Goal: Information Seeking & Learning: Learn about a topic

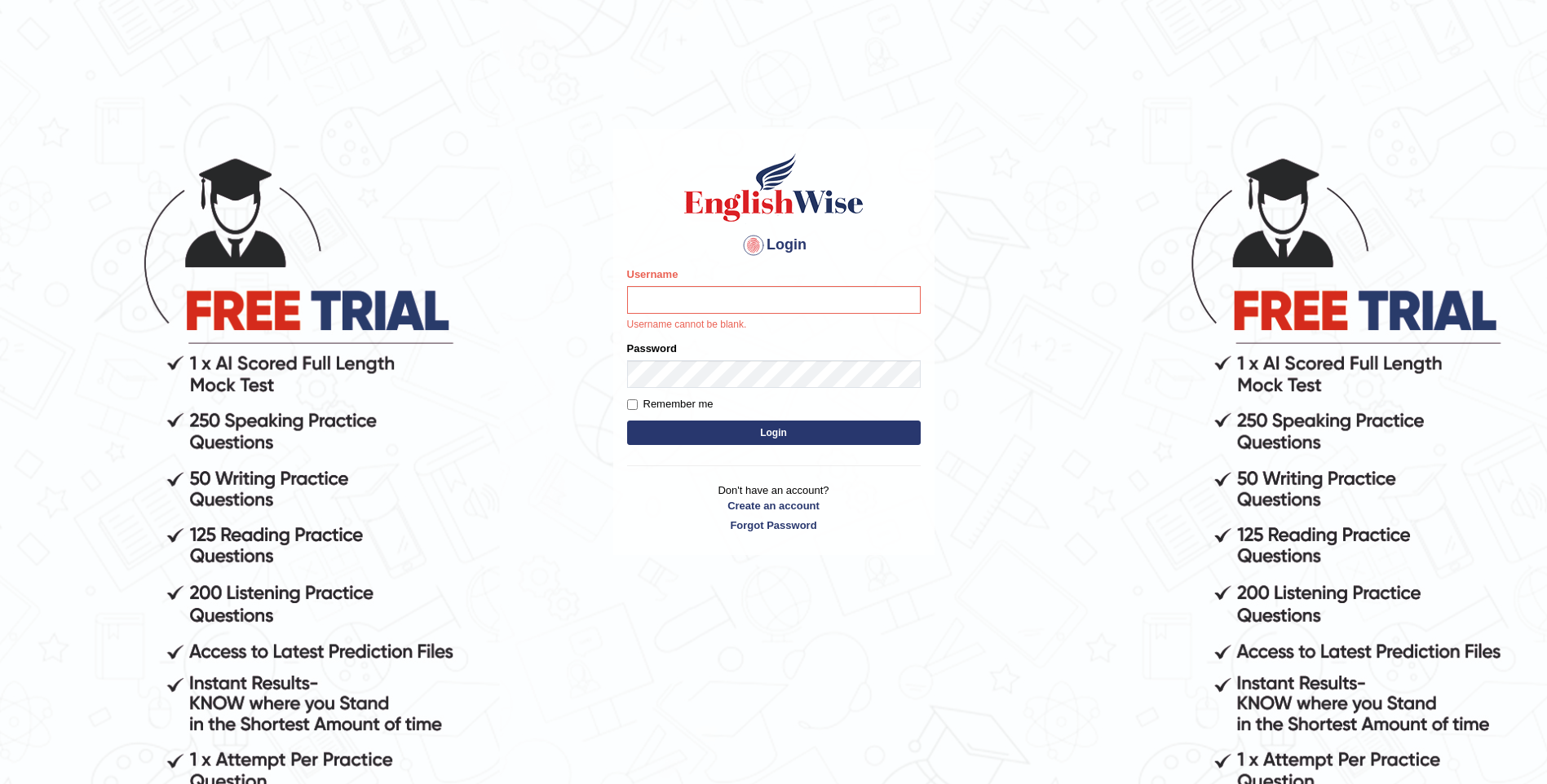
drag, startPoint x: 0, startPoint y: 0, endPoint x: 689, endPoint y: 300, distance: 751.5
click at [689, 300] on input "Username" at bounding box center [773, 299] width 294 height 28
type input "mulwandamercy"
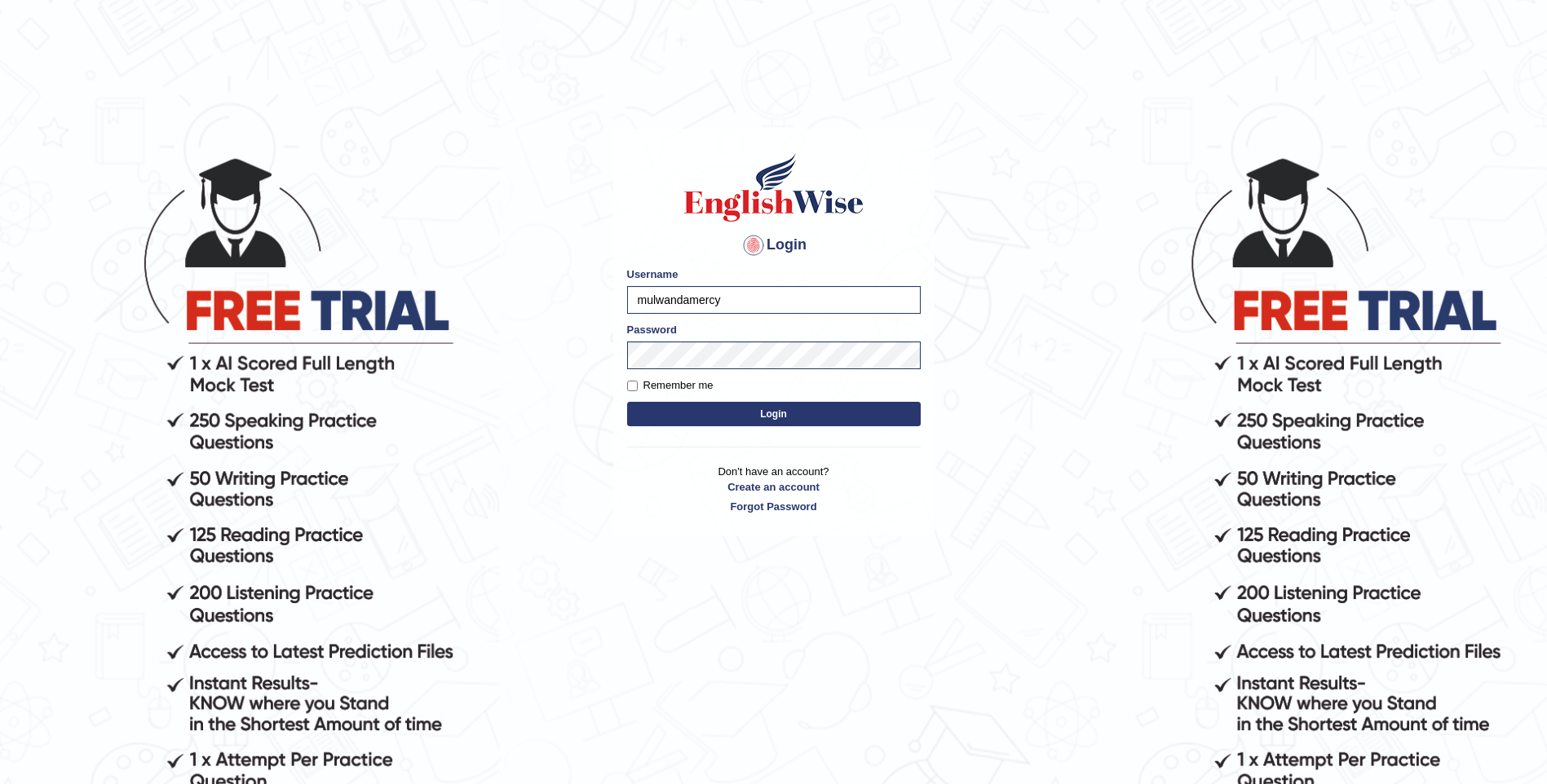
click at [748, 416] on button "Login" at bounding box center [773, 414] width 294 height 25
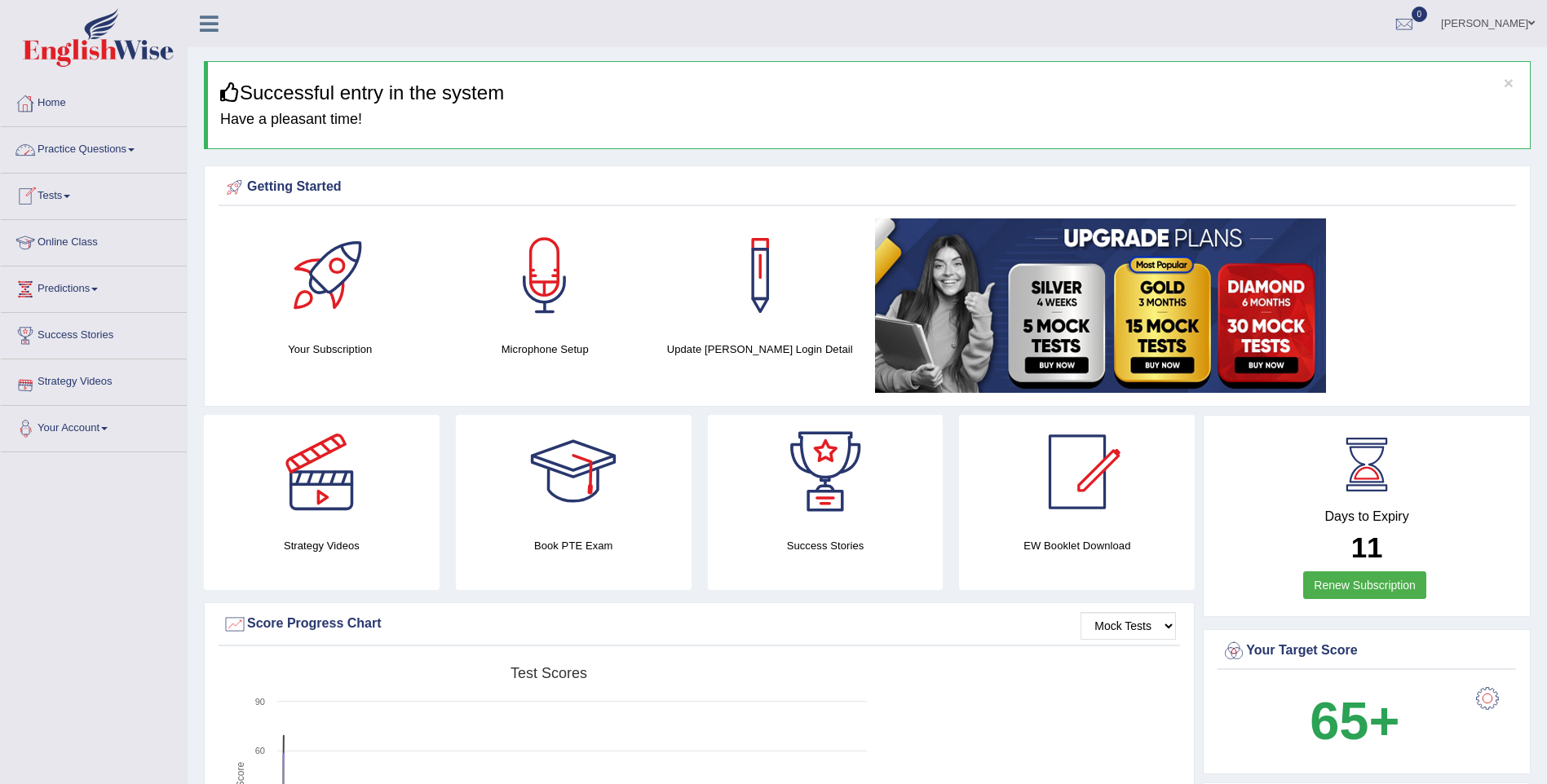
click at [123, 149] on link "Practice Questions" at bounding box center [93, 147] width 185 height 41
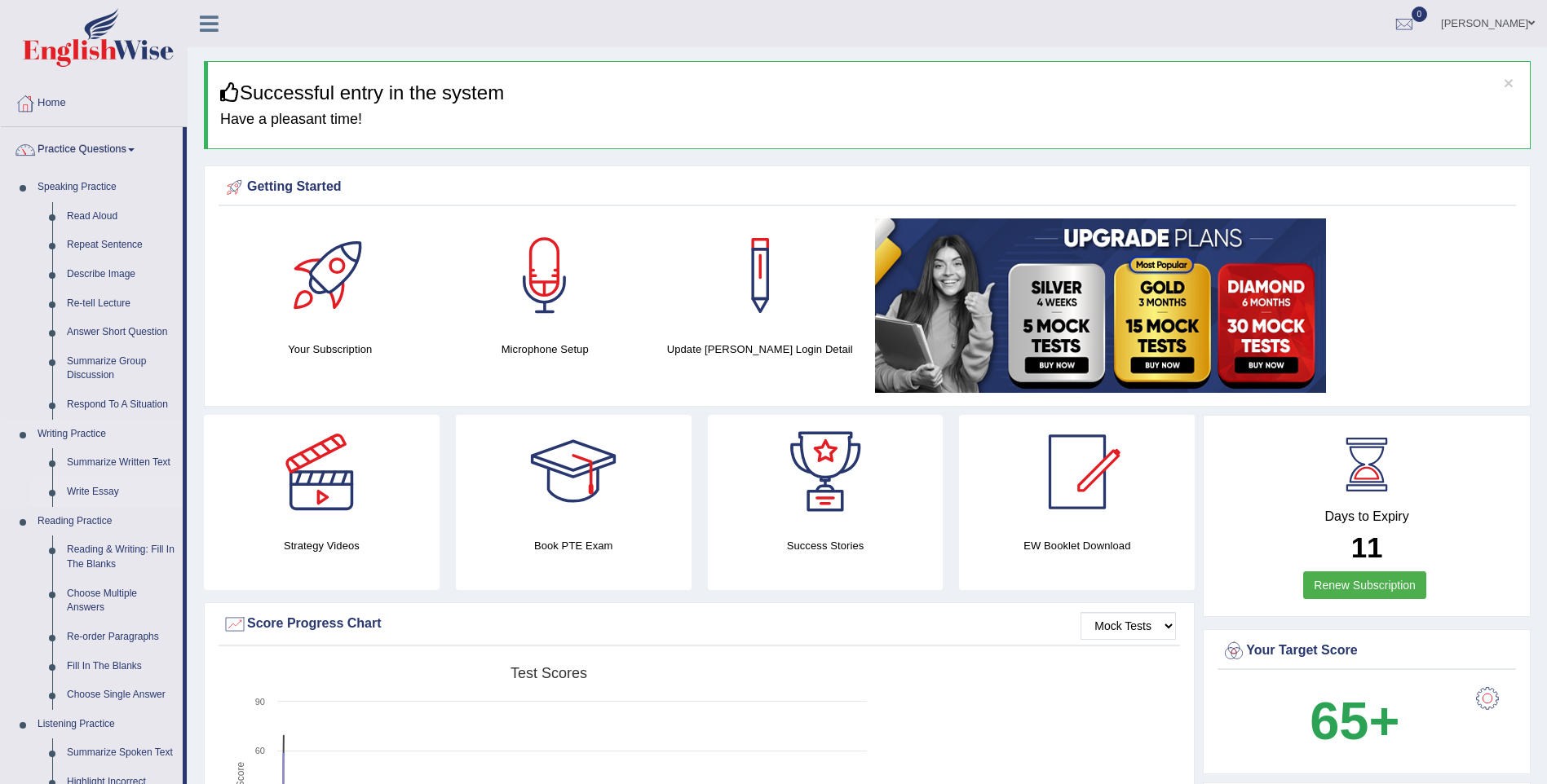
click at [113, 493] on link "Write Essay" at bounding box center [121, 491] width 123 height 29
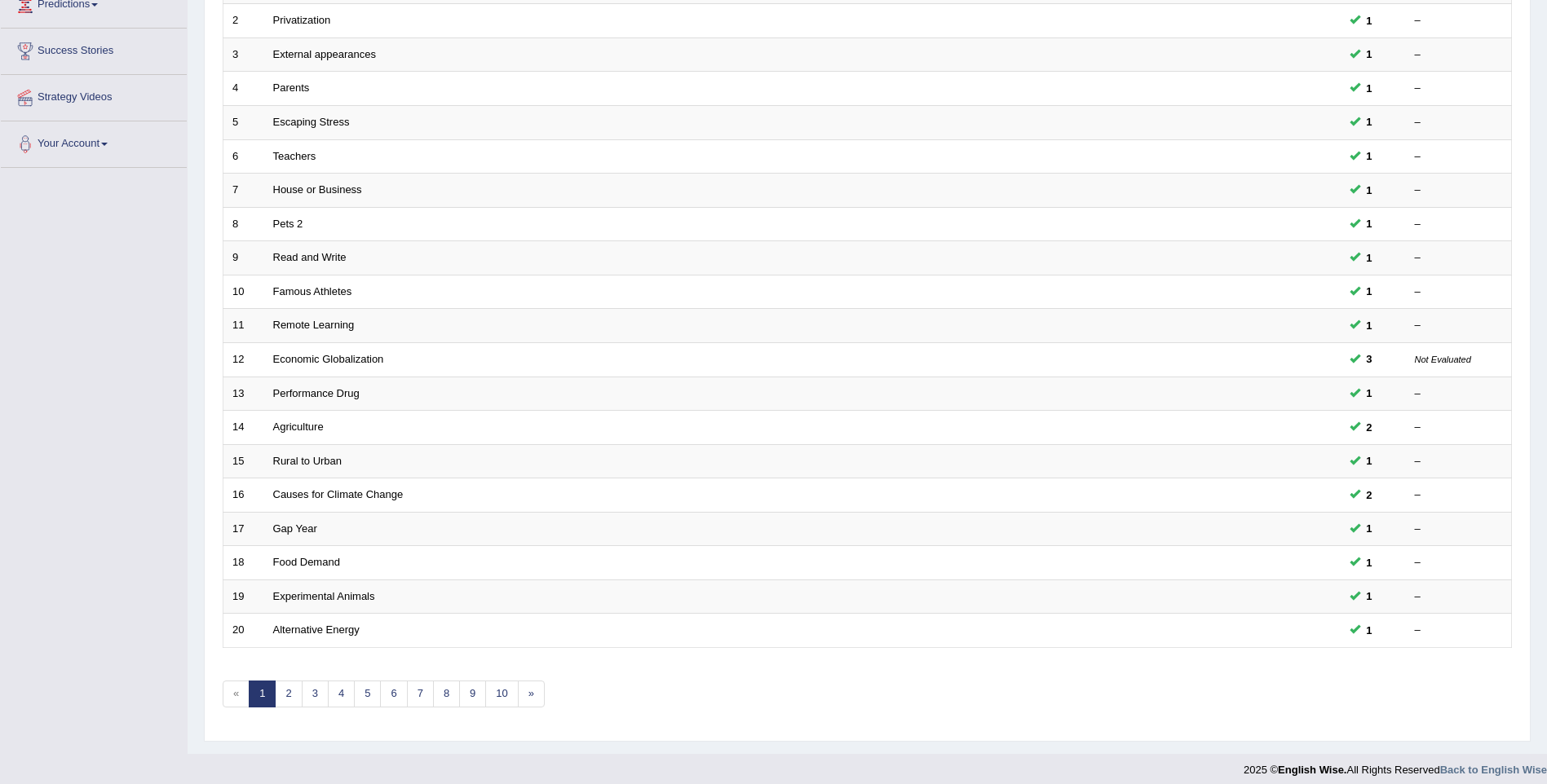
scroll to position [295, 0]
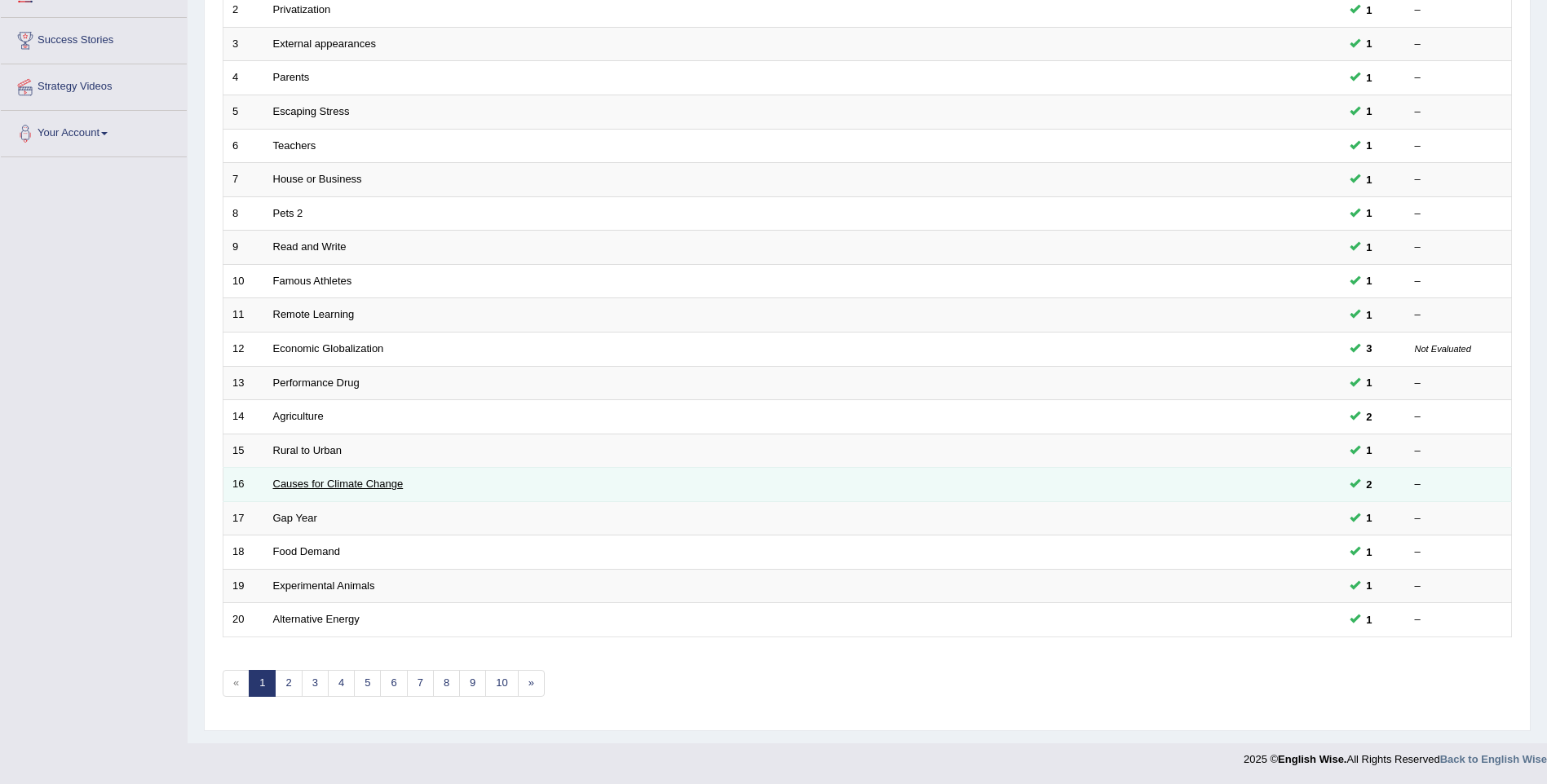
click at [357, 486] on link "Causes for Climate Change" at bounding box center [338, 483] width 130 height 12
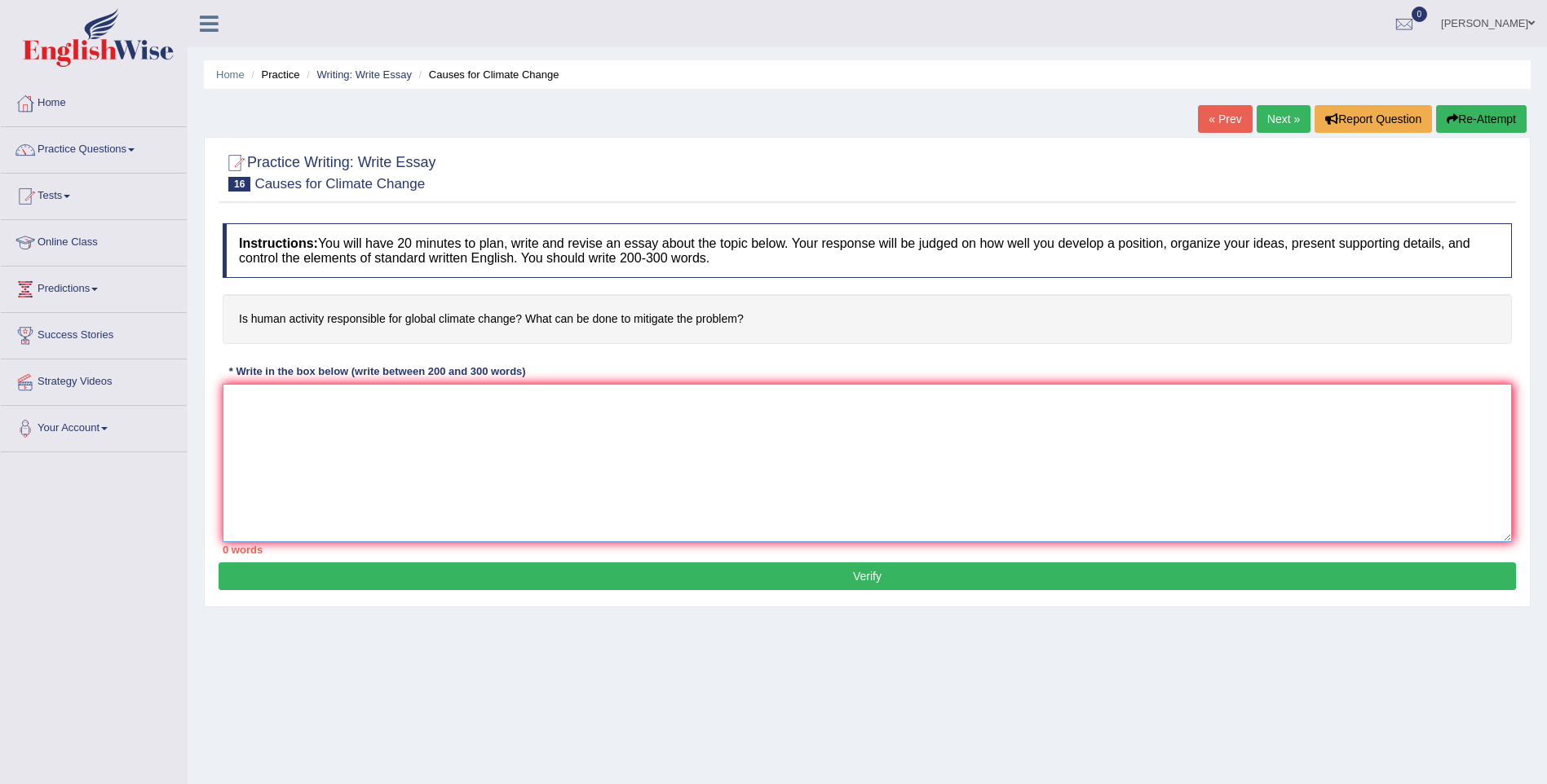
click at [279, 410] on textarea at bounding box center [867, 463] width 1289 height 158
click at [117, 145] on link "Practice Questions" at bounding box center [93, 147] width 185 height 41
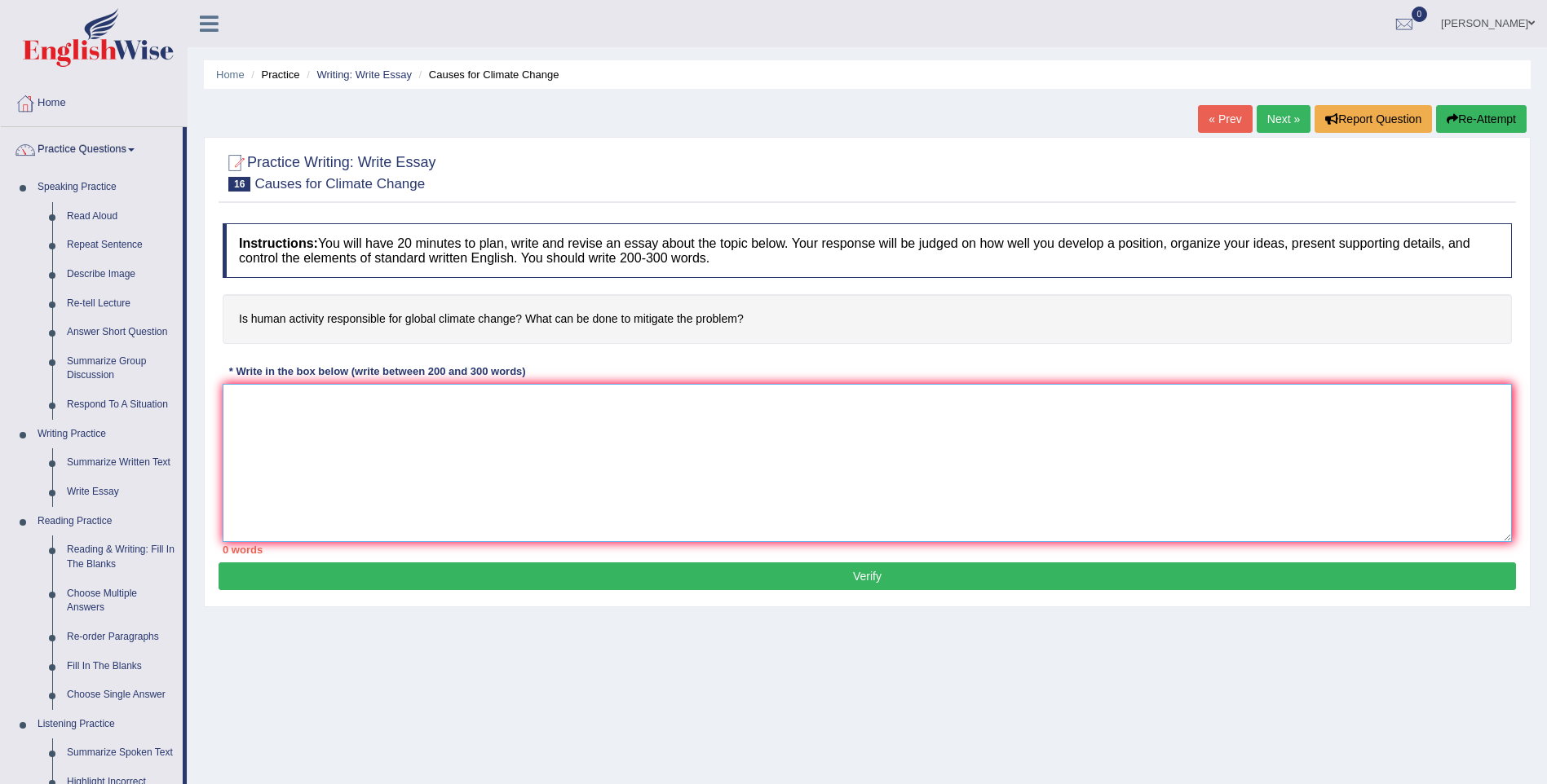
click at [241, 403] on textarea at bounding box center [867, 463] width 1289 height 158
click at [410, 403] on textarea "The increasing influence for global change" at bounding box center [867, 463] width 1289 height 158
click at [495, 404] on textarea "The increasing influence for global climate change" at bounding box center [867, 463] width 1289 height 158
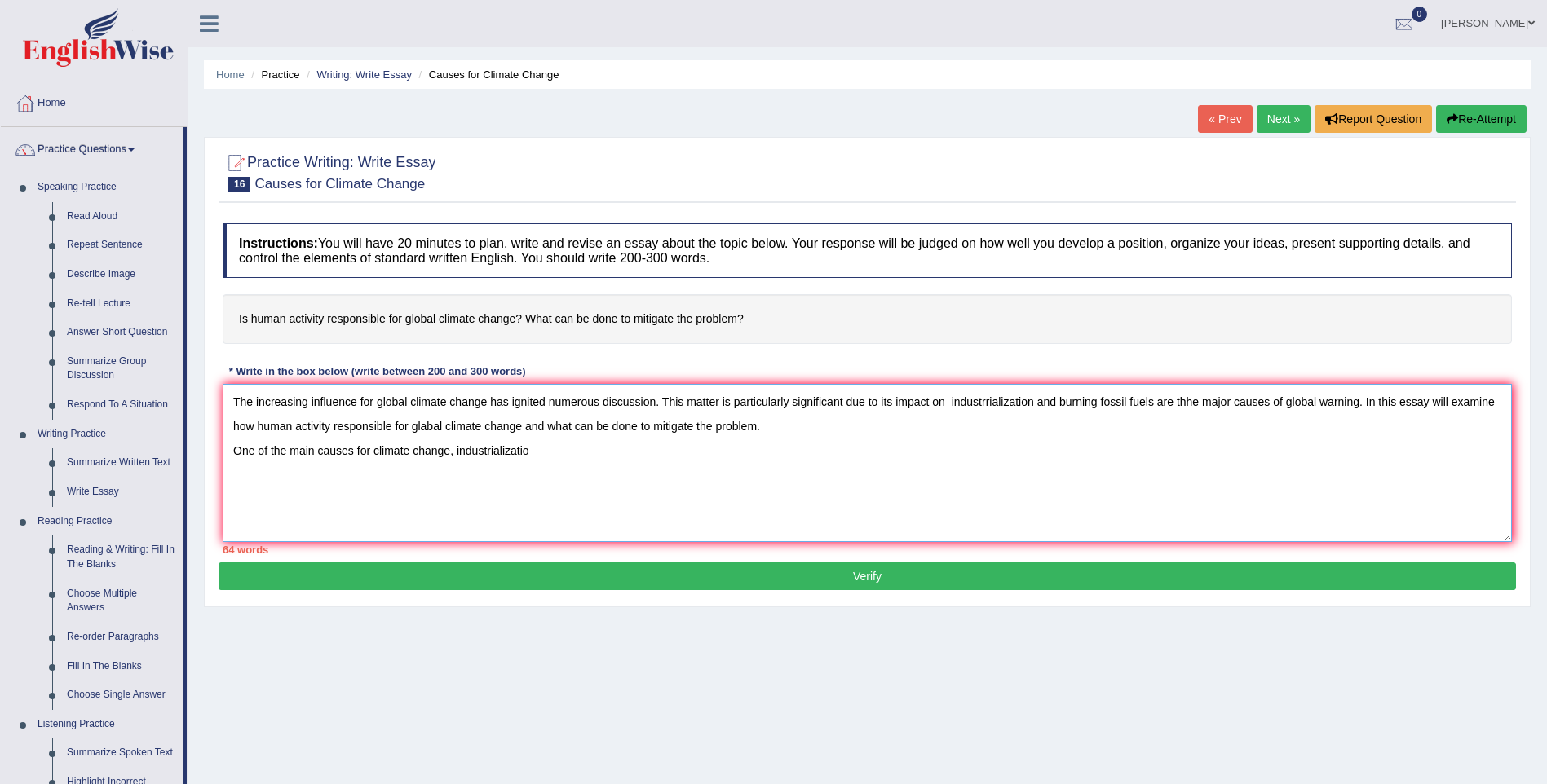
click at [993, 397] on textarea "The increasing influence for global climate change has ignited numerous discuss…" at bounding box center [867, 463] width 1289 height 158
click at [551, 448] on textarea "The increasing influence for global climate change has ignited numerous discuss…" at bounding box center [867, 463] width 1289 height 158
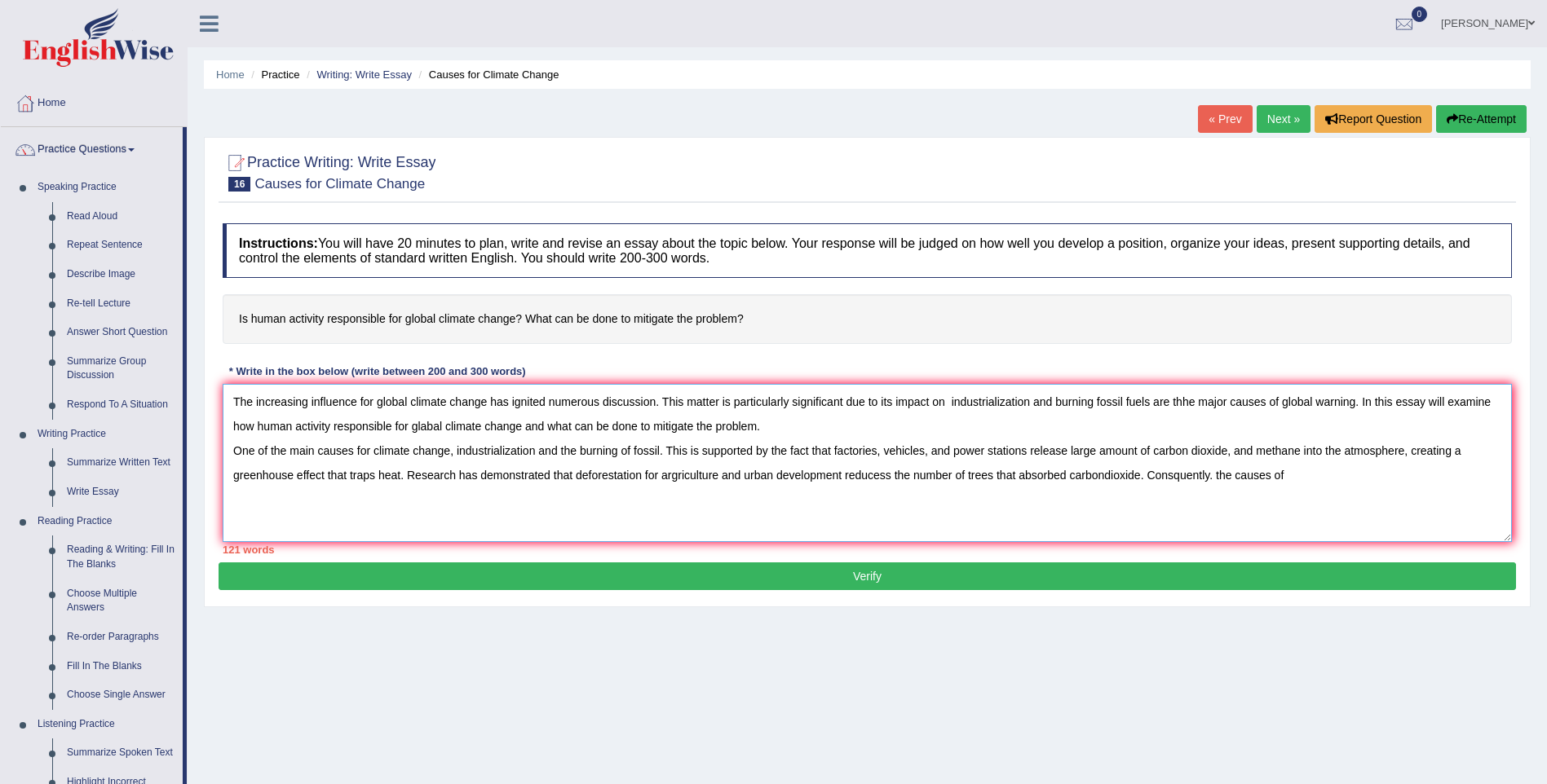
click at [1152, 474] on textarea "The increasing influence for global climate change has ignited numerous discuss…" at bounding box center [867, 463] width 1289 height 158
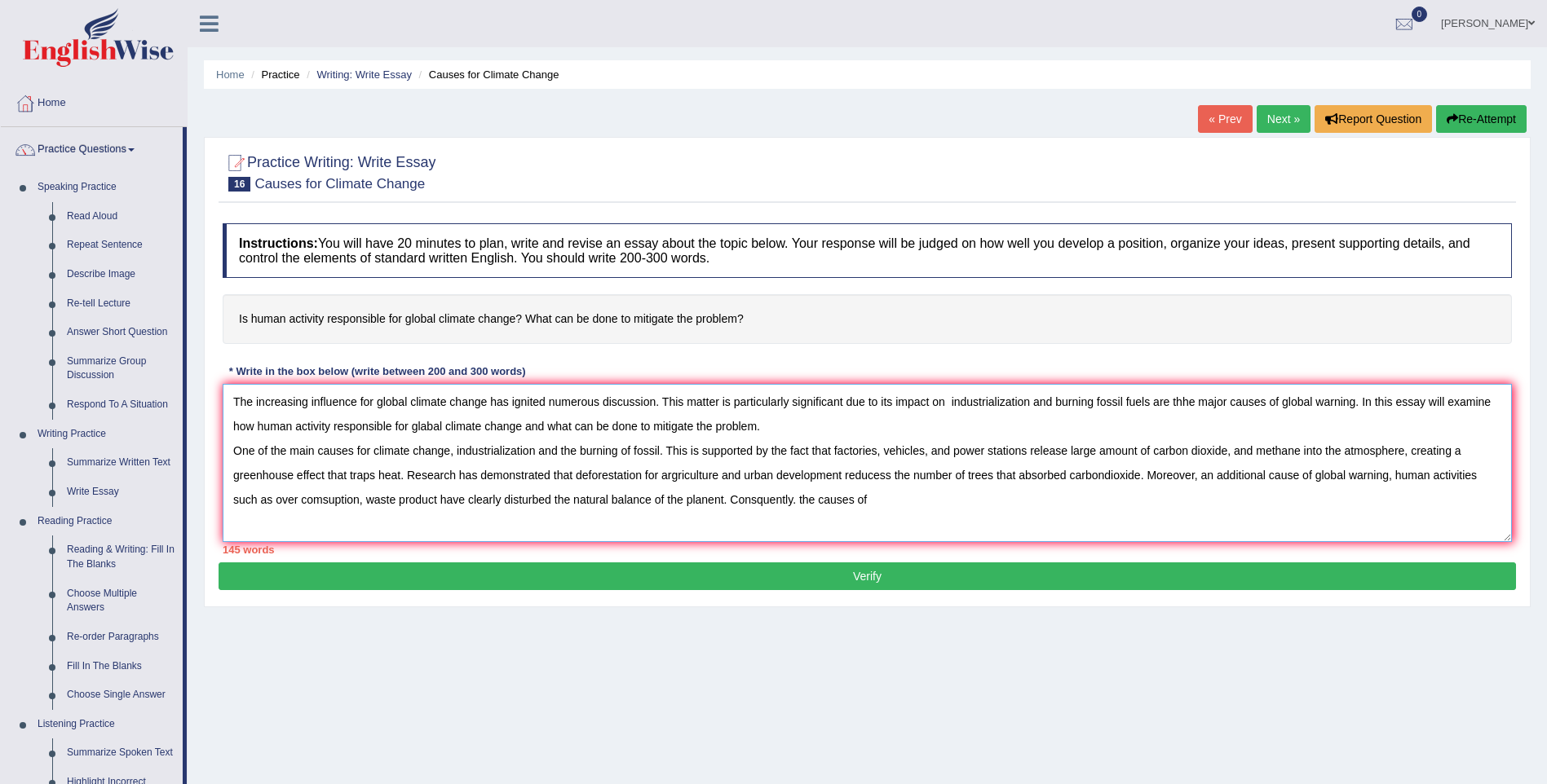
click at [793, 497] on textarea "The increasing influence for global climate change has ignited numerous discuss…" at bounding box center [867, 463] width 1289 height 158
click at [795, 497] on textarea "The increasing influence for global climate change has ignited numerous discuss…" at bounding box center [867, 463] width 1289 height 158
click at [885, 498] on textarea "The increasing influence for global climate change has ignited numerous discuss…" at bounding box center [867, 463] width 1289 height 158
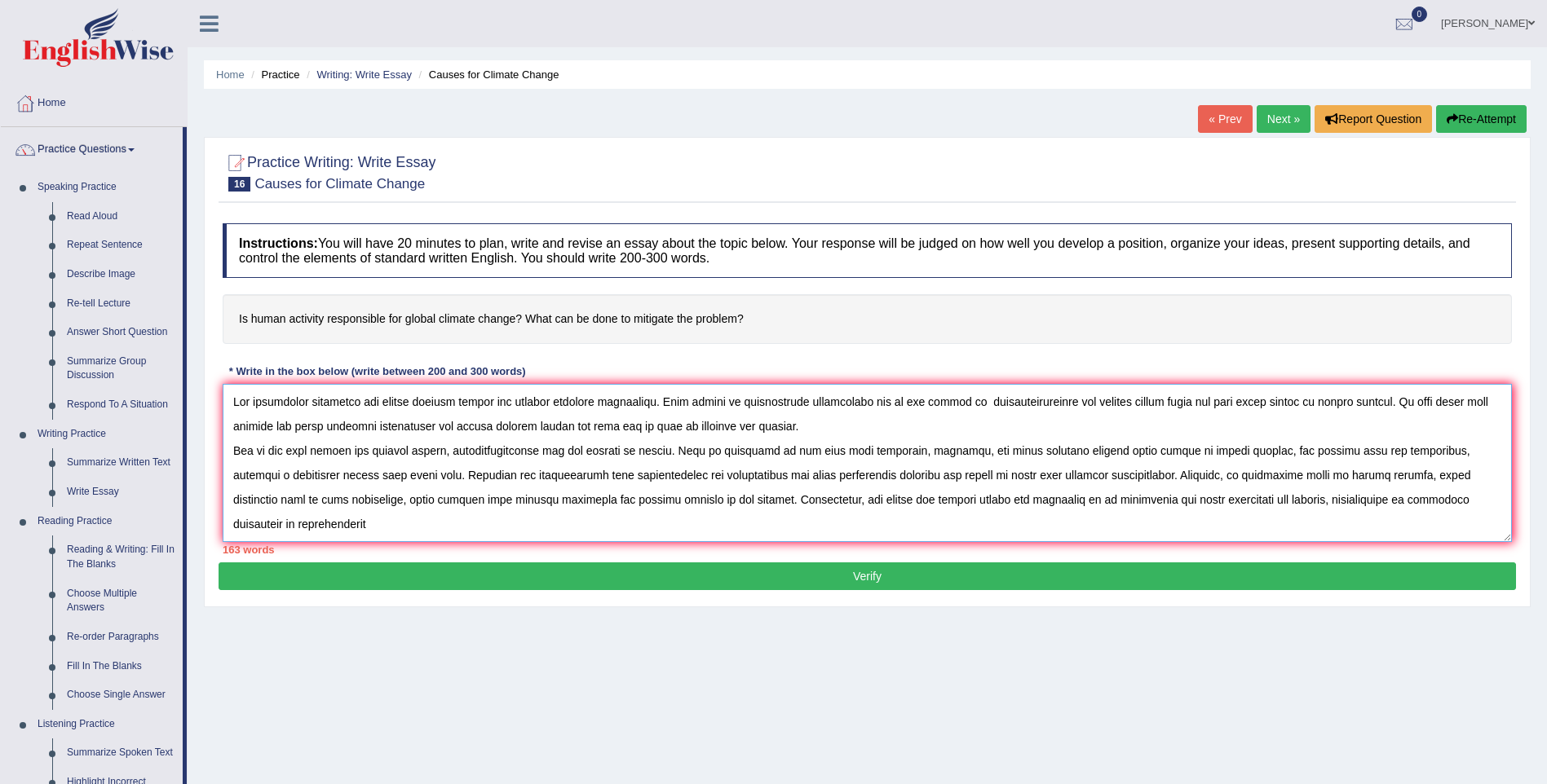
click at [241, 519] on textarea at bounding box center [867, 463] width 1289 height 158
click at [291, 522] on textarea at bounding box center [867, 463] width 1289 height 158
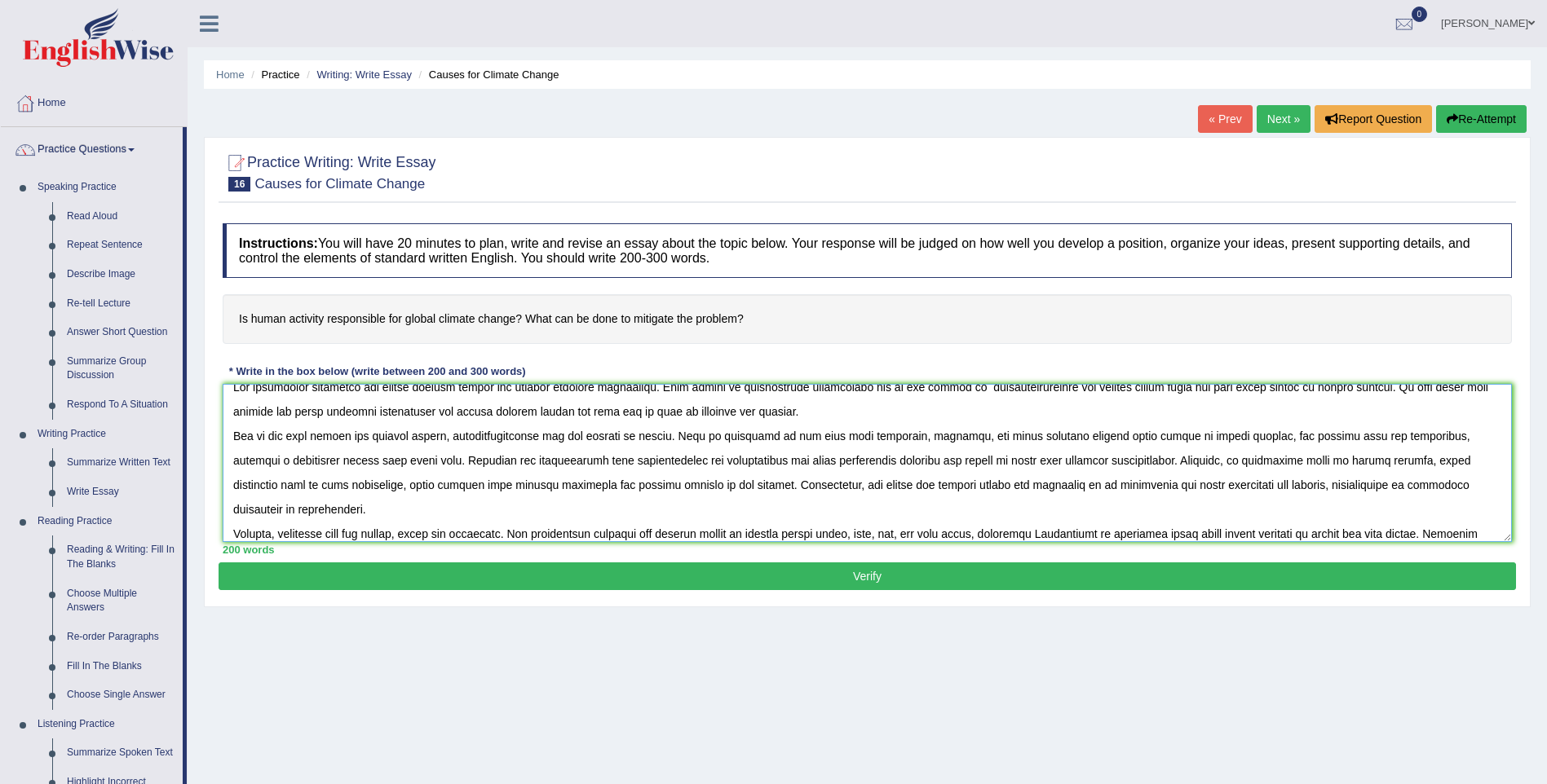
scroll to position [39, 0]
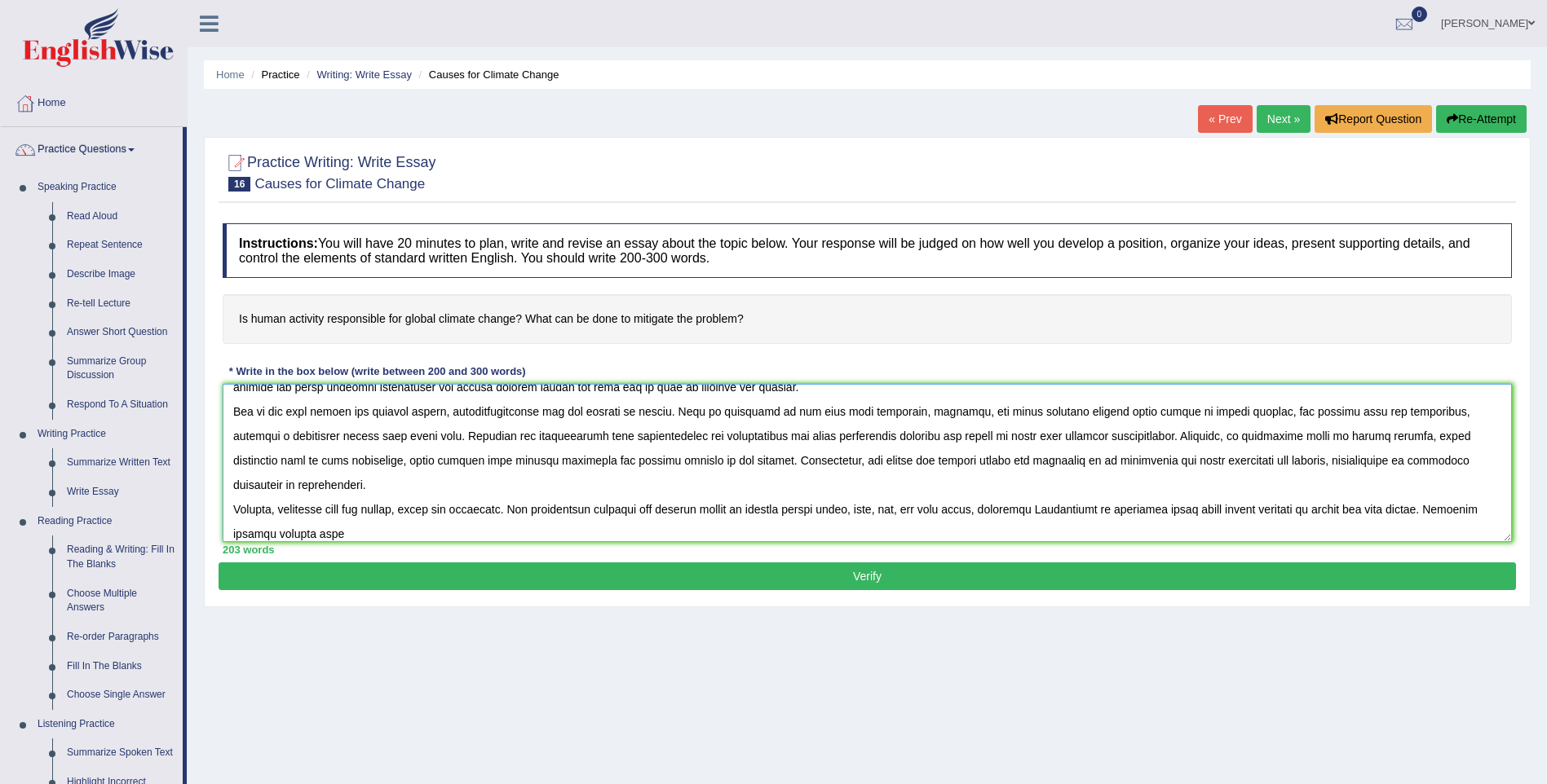
click at [363, 532] on textarea at bounding box center [867, 463] width 1289 height 158
click at [420, 530] on textarea at bounding box center [867, 463] width 1289 height 158
click at [1202, 530] on textarea at bounding box center [867, 463] width 1289 height 158
click at [1271, 523] on textarea at bounding box center [867, 463] width 1289 height 158
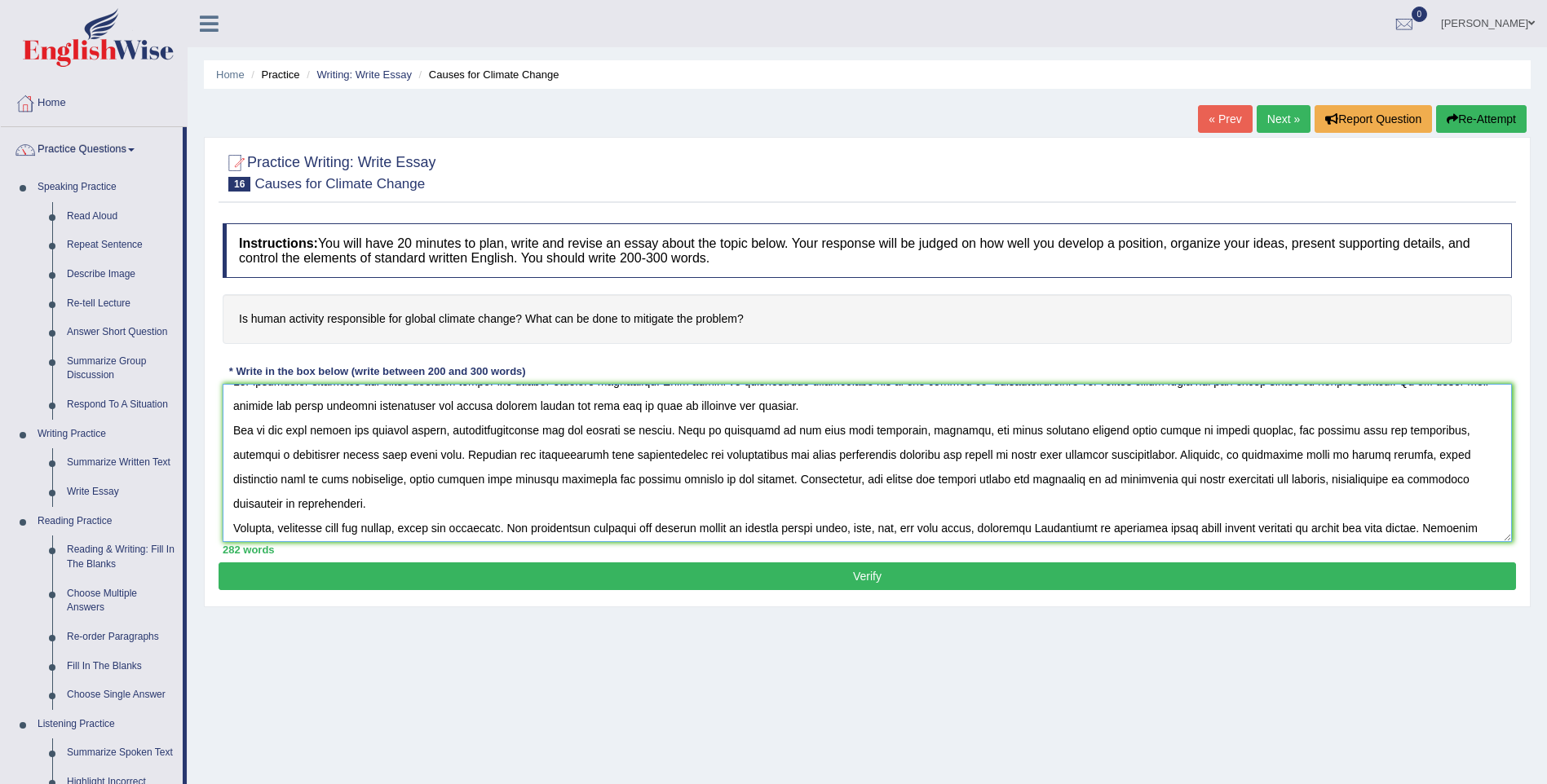
scroll to position [0, 0]
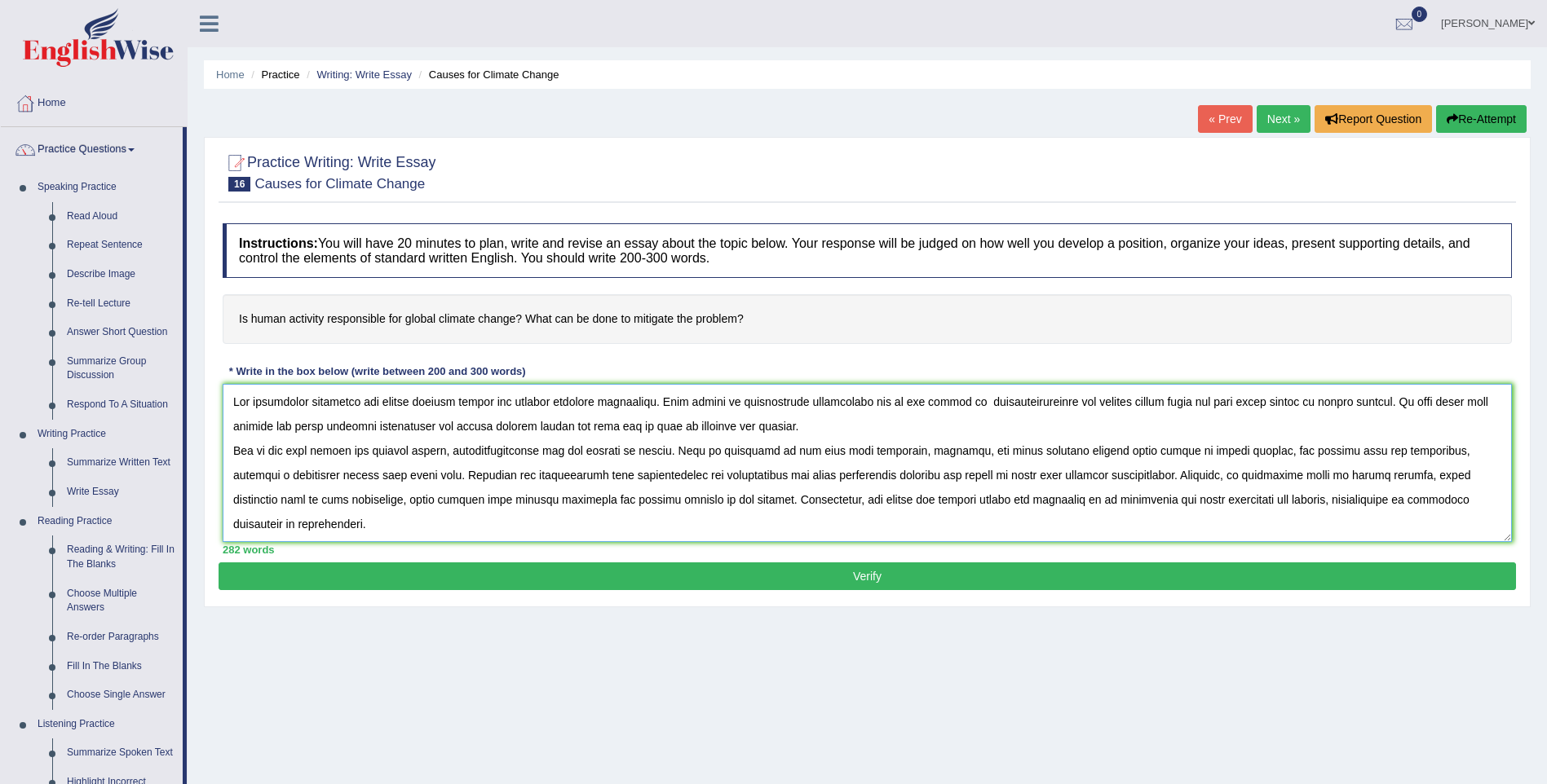
click at [1197, 399] on textarea at bounding box center [867, 463] width 1289 height 158
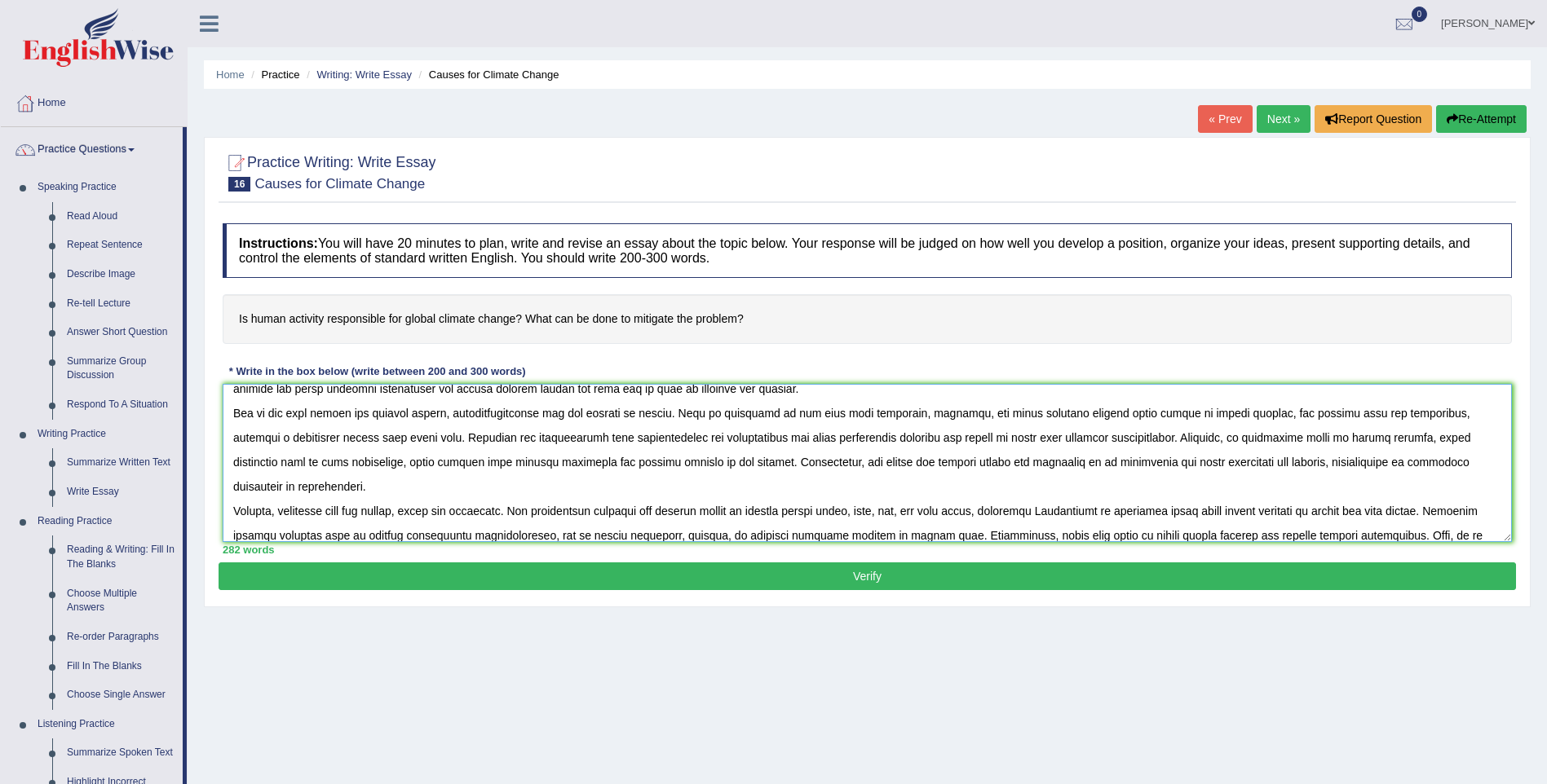
scroll to position [54, 0]
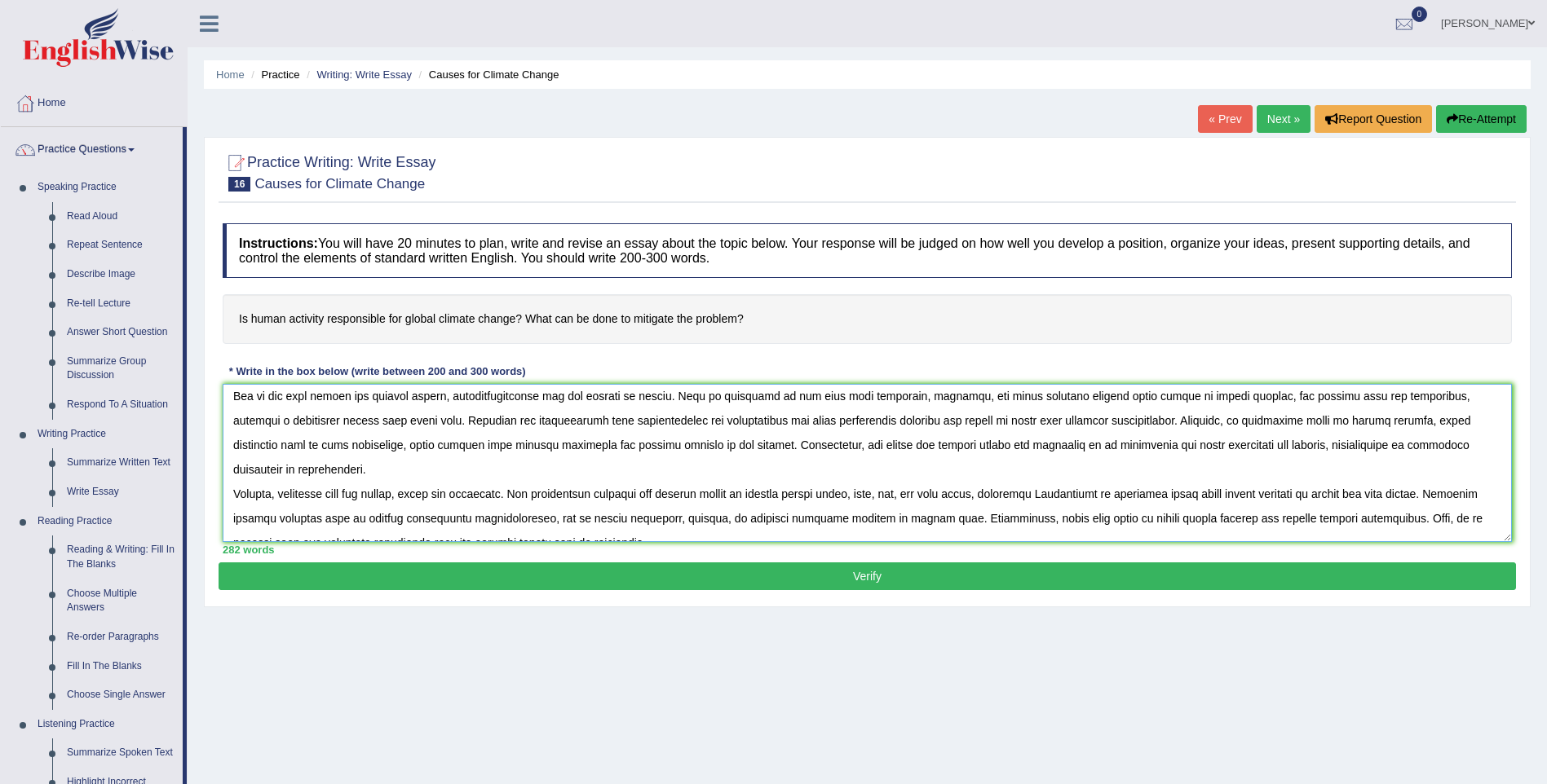
click at [1107, 419] on textarea at bounding box center [867, 463] width 1289 height 158
click at [1151, 439] on textarea at bounding box center [867, 463] width 1289 height 158
click at [1426, 439] on textarea at bounding box center [867, 463] width 1289 height 158
click at [1447, 442] on textarea at bounding box center [867, 463] width 1289 height 158
click at [354, 489] on textarea at bounding box center [867, 463] width 1289 height 158
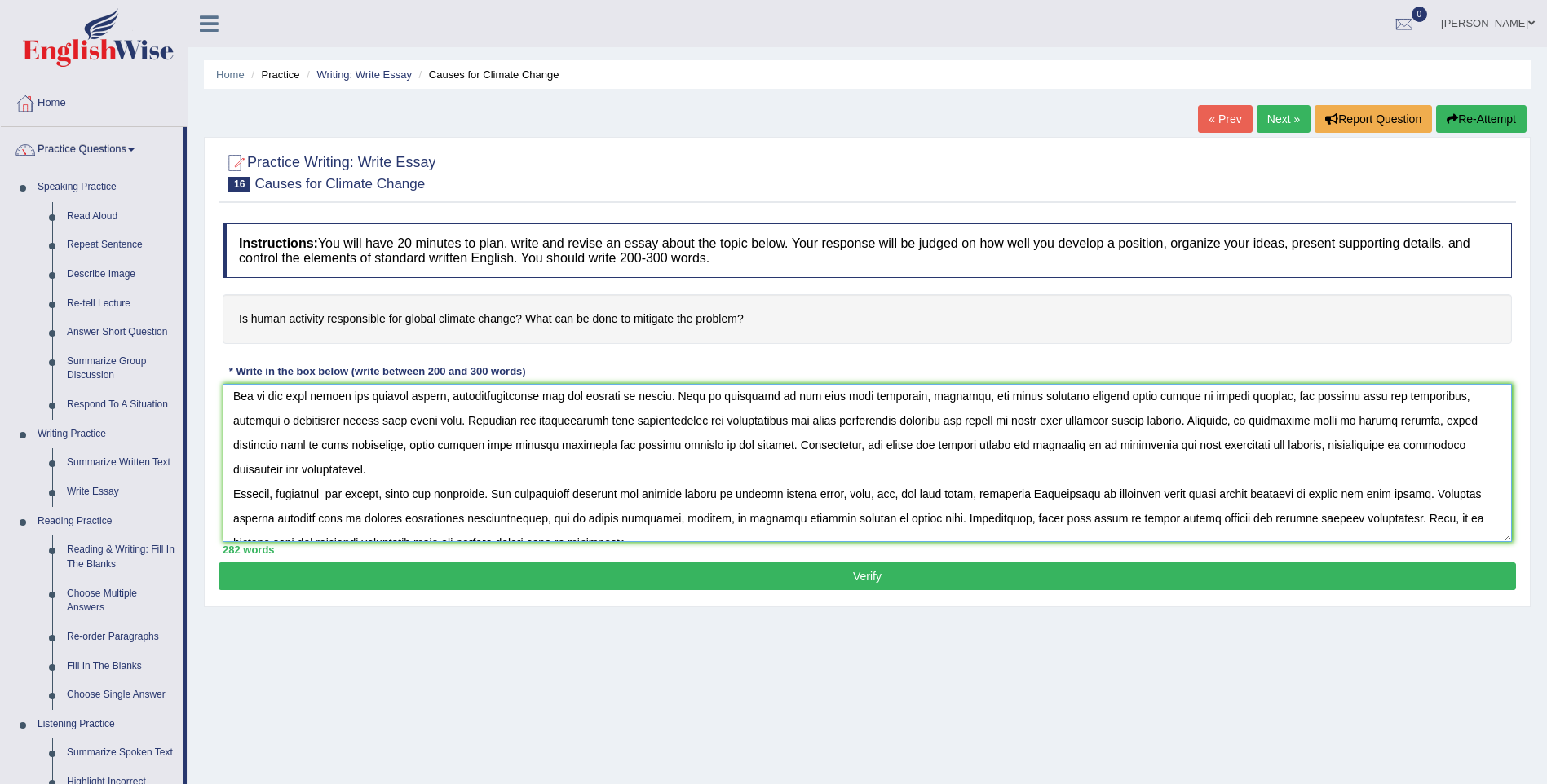
click at [1165, 495] on textarea at bounding box center [867, 463] width 1289 height 158
click at [1270, 488] on textarea at bounding box center [867, 463] width 1289 height 158
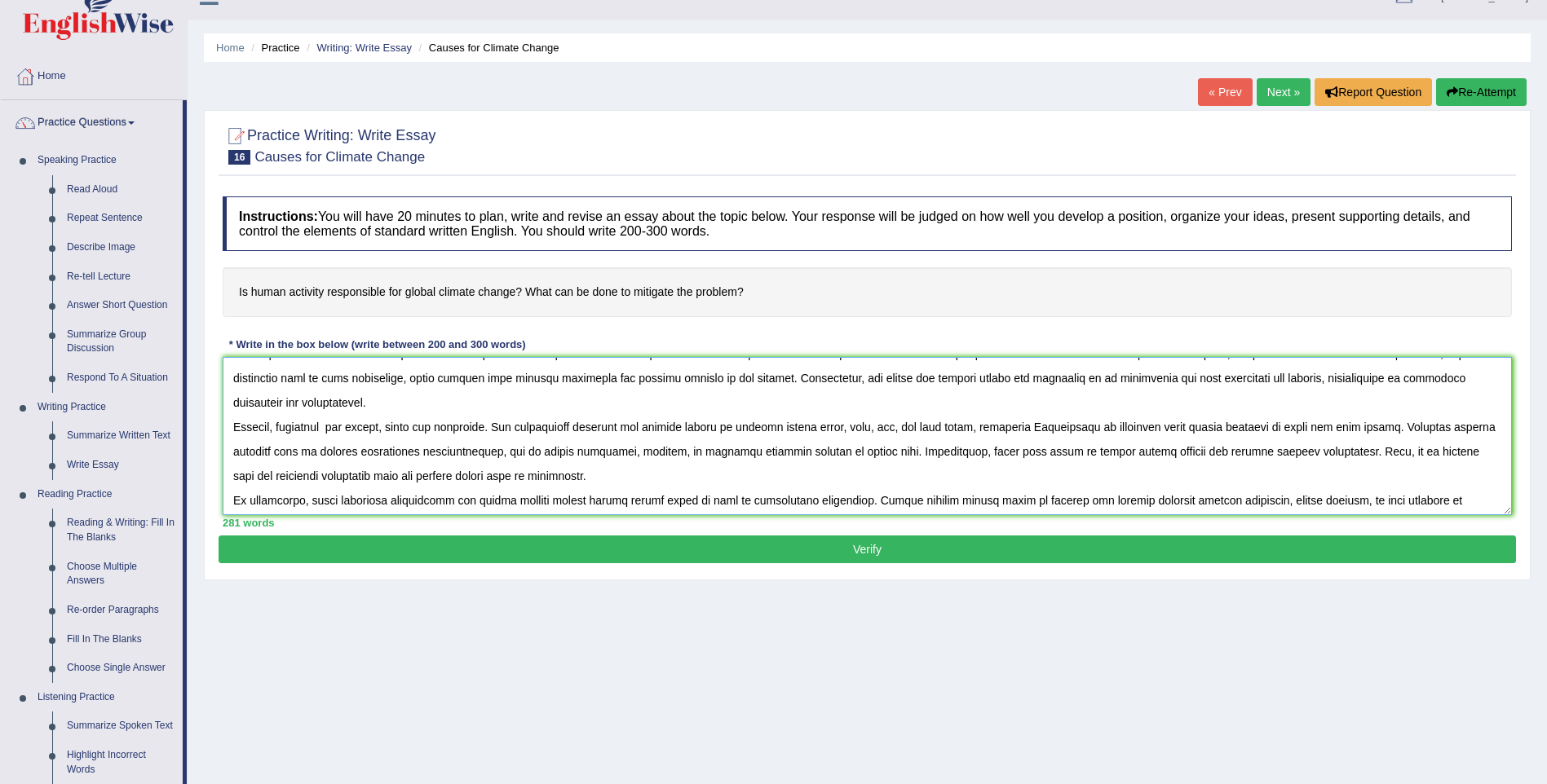
scroll to position [108, 0]
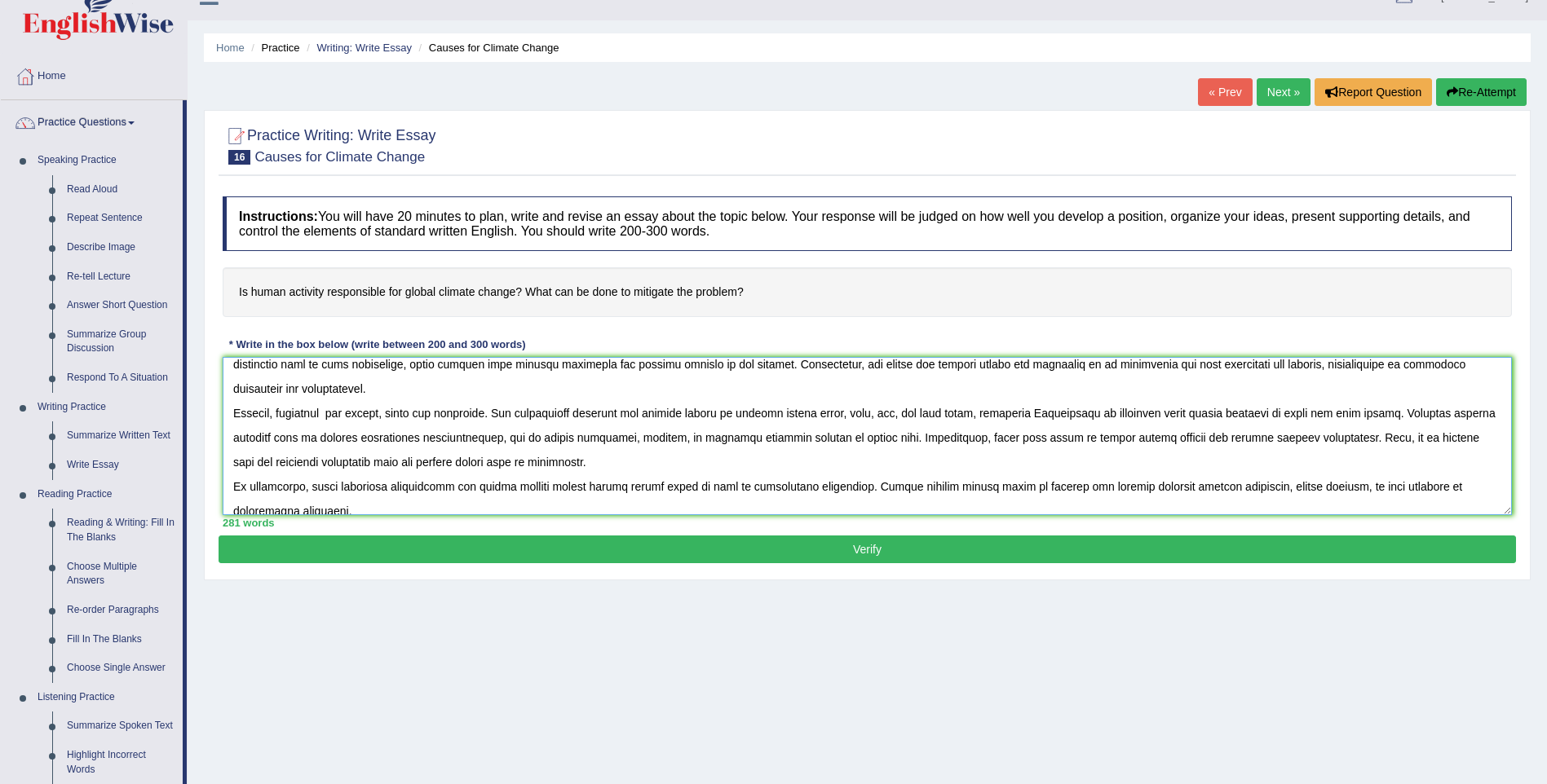
click at [637, 487] on textarea at bounding box center [867, 436] width 1289 height 158
drag, startPoint x: 1358, startPoint y: 487, endPoint x: 1344, endPoint y: 485, distance: 14.1
click at [1358, 485] on textarea at bounding box center [867, 436] width 1289 height 158
click at [1359, 489] on textarea at bounding box center [867, 436] width 1289 height 158
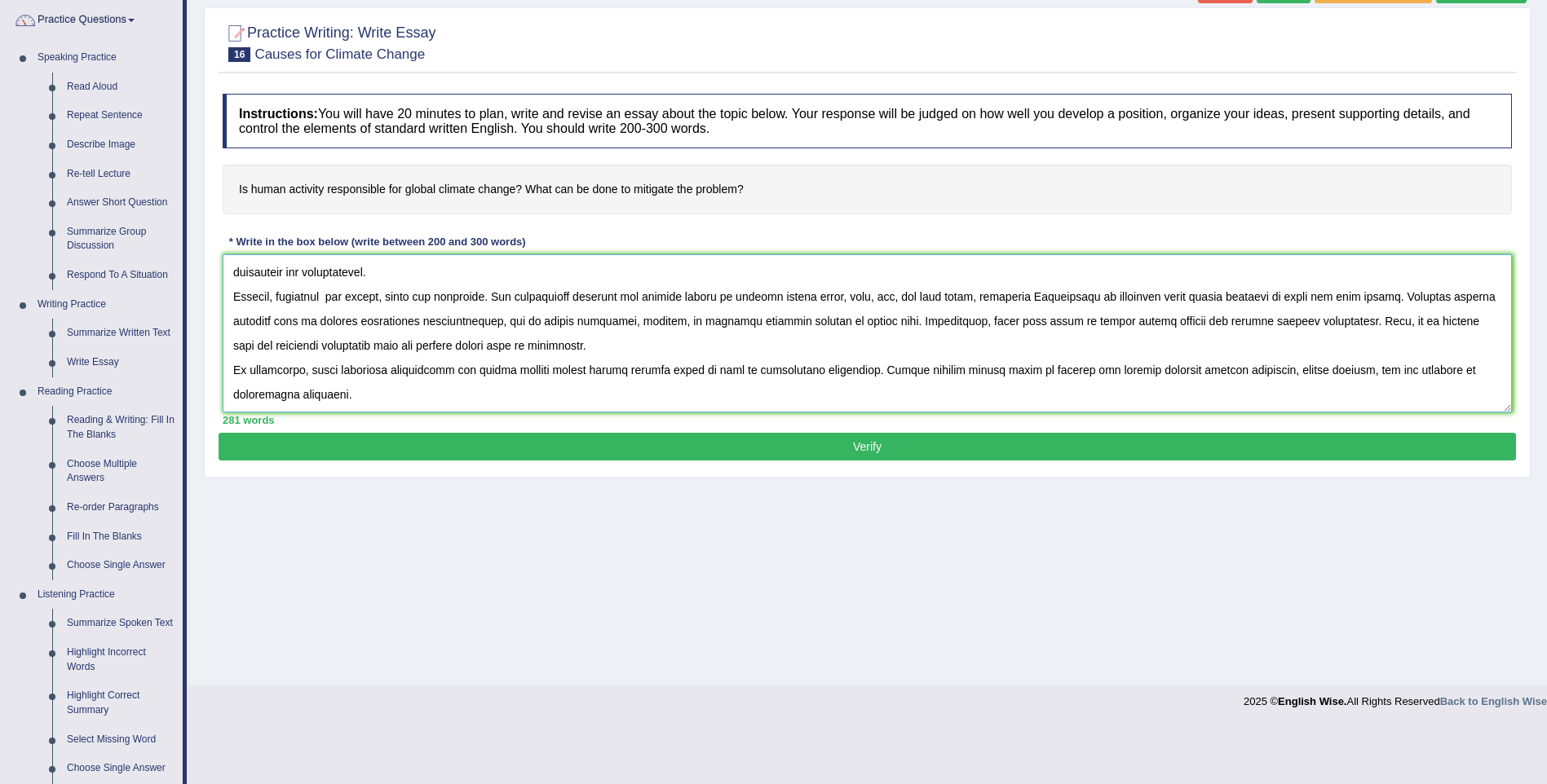
scroll to position [136, 0]
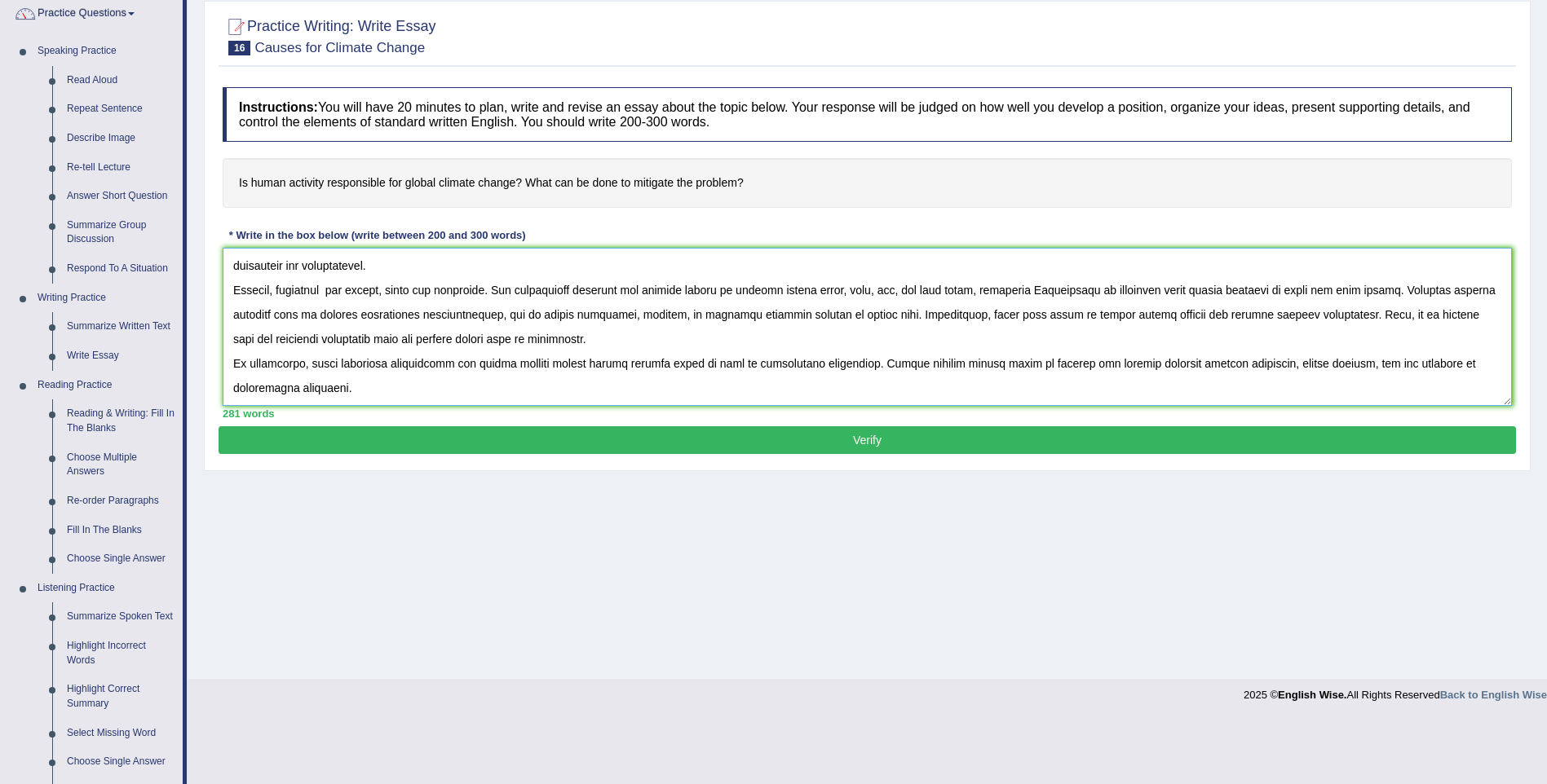
type textarea "The increasing influence for global climate change has ignited numerous discuss…"
click at [406, 442] on button "Verify" at bounding box center [867, 439] width 1297 height 28
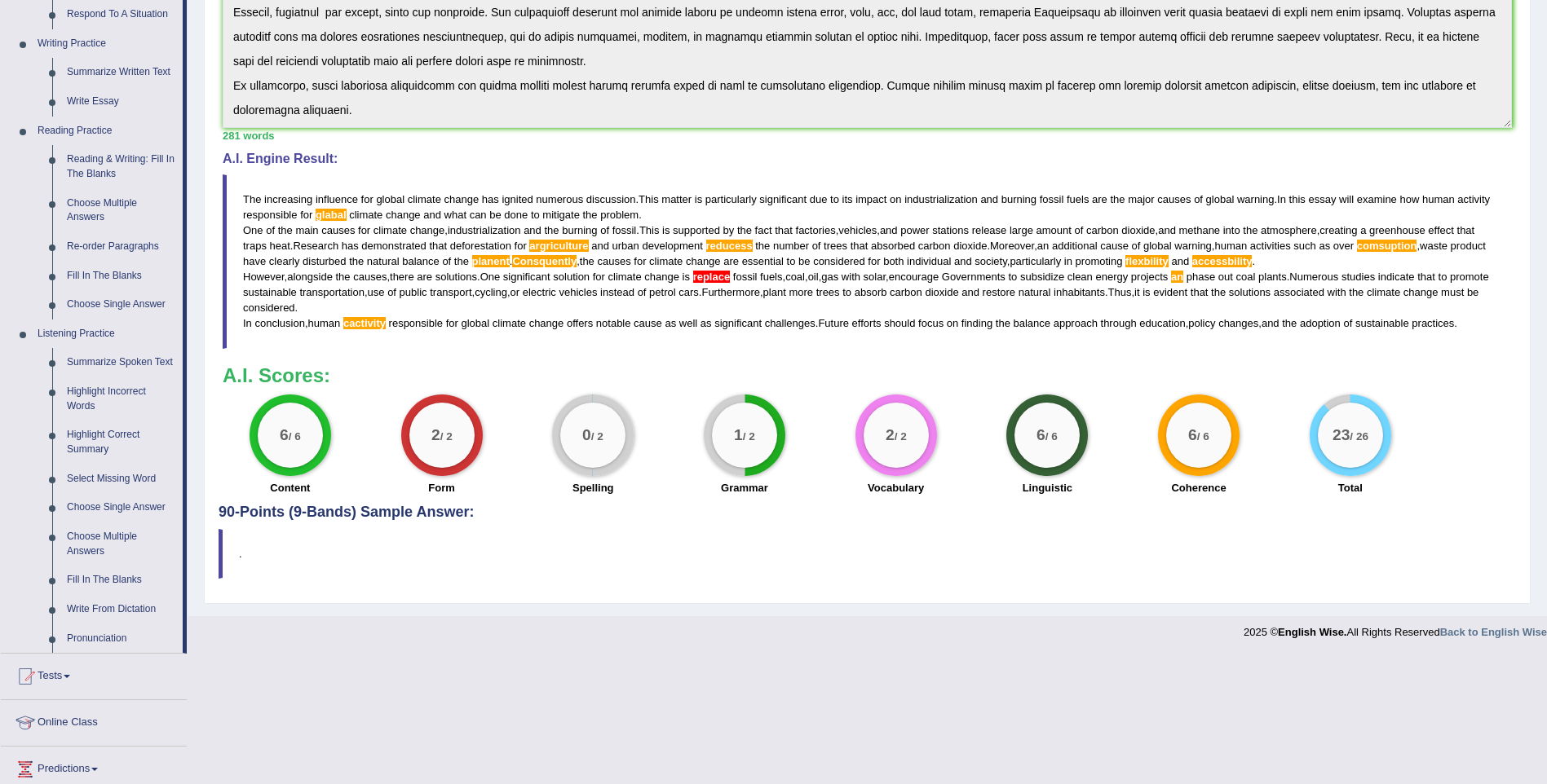
scroll to position [408, 0]
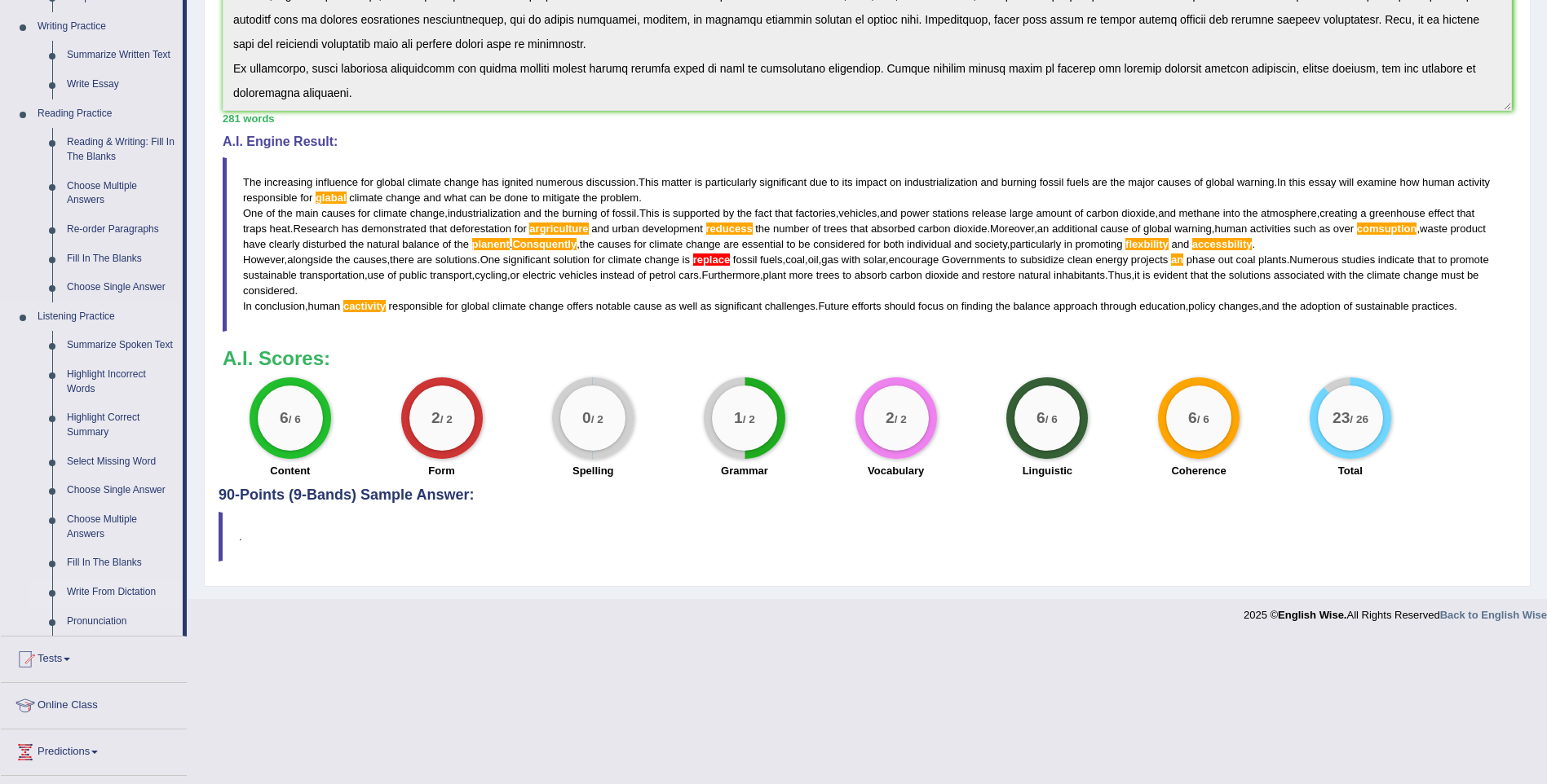
click at [140, 589] on link "Write From Dictation" at bounding box center [121, 592] width 123 height 29
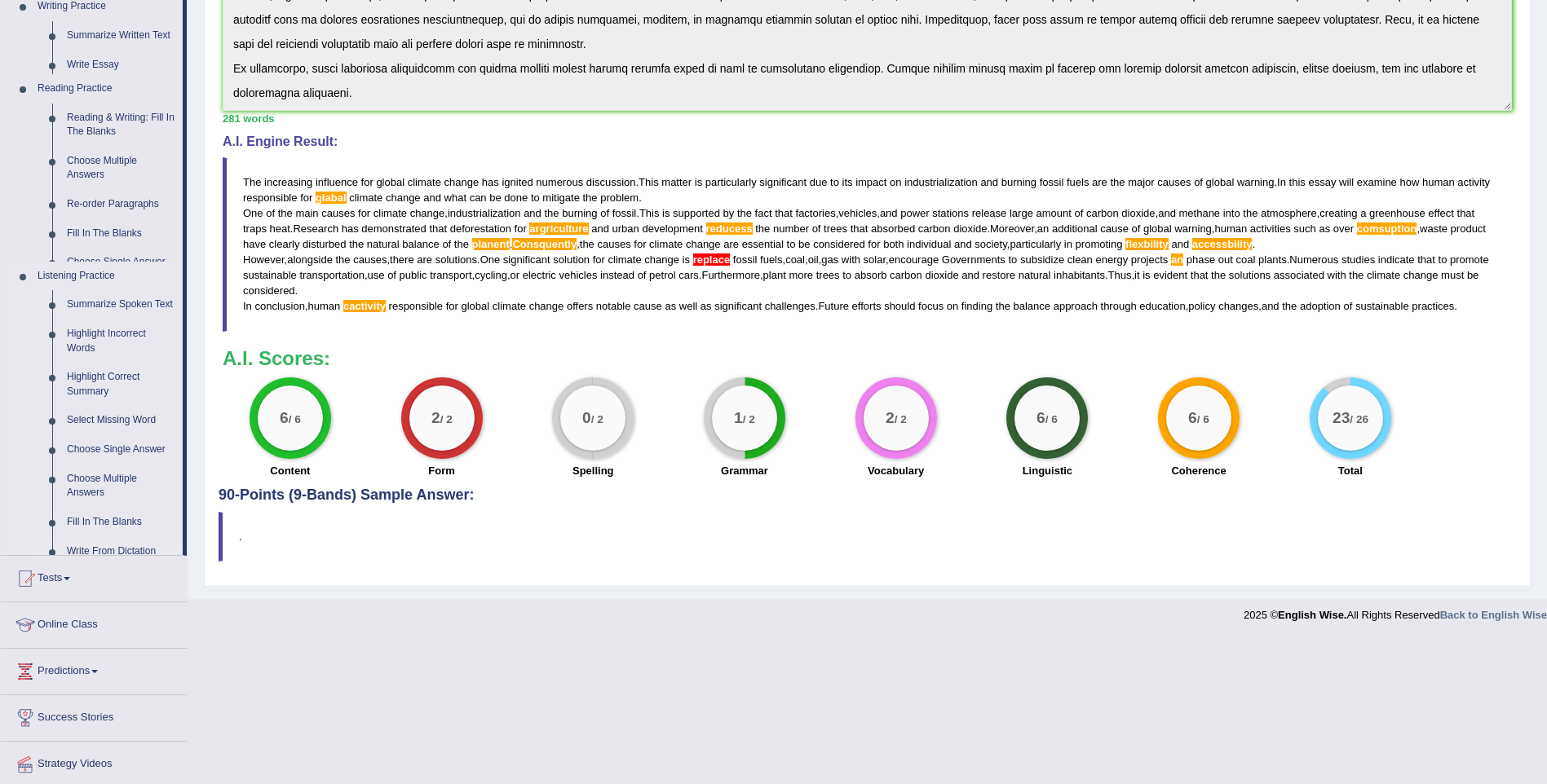
scroll to position [263, 0]
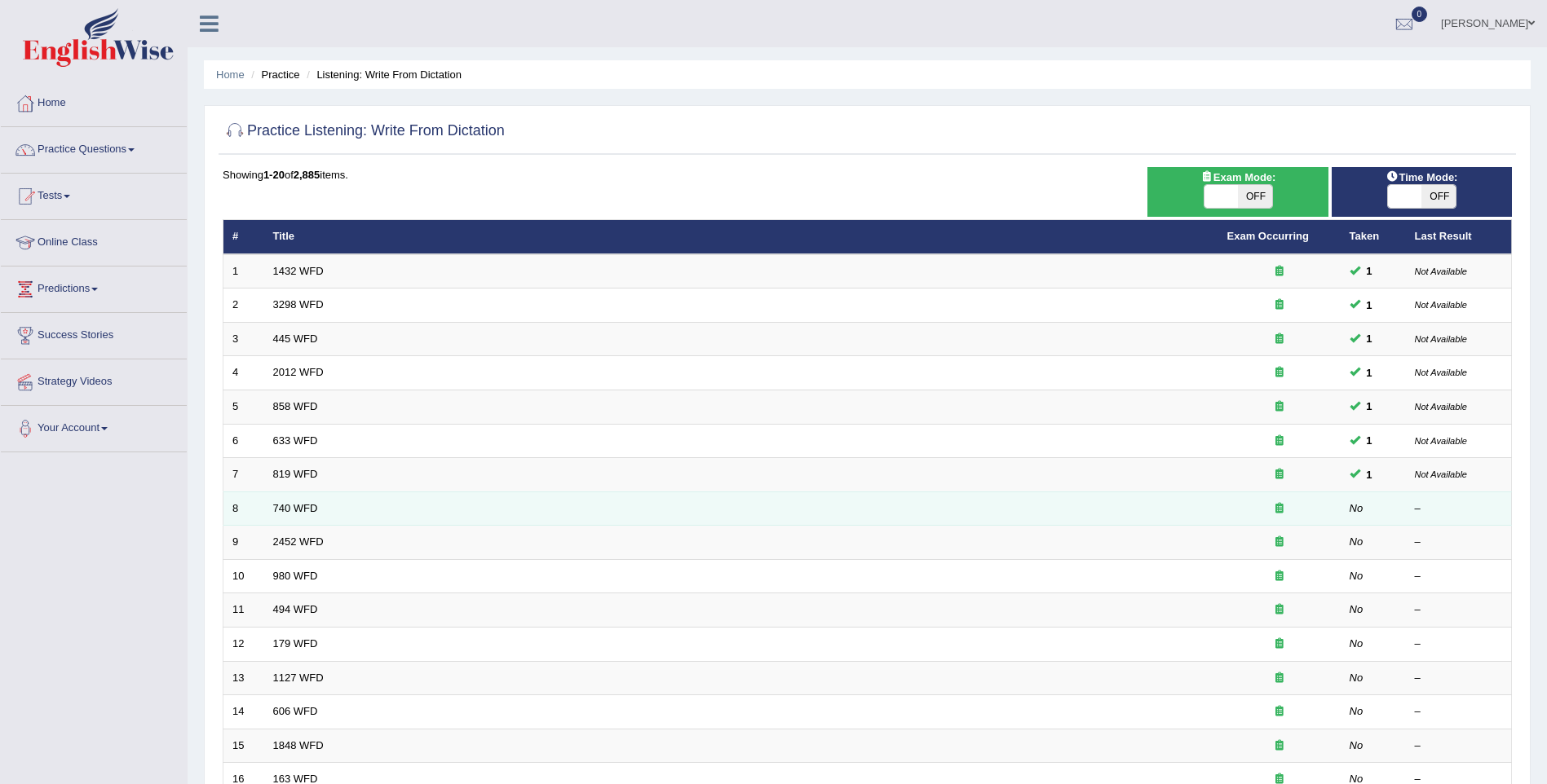
click at [316, 507] on td "740 WFD" at bounding box center [741, 508] width 954 height 34
click at [308, 507] on link "740 WFD" at bounding box center [295, 507] width 45 height 12
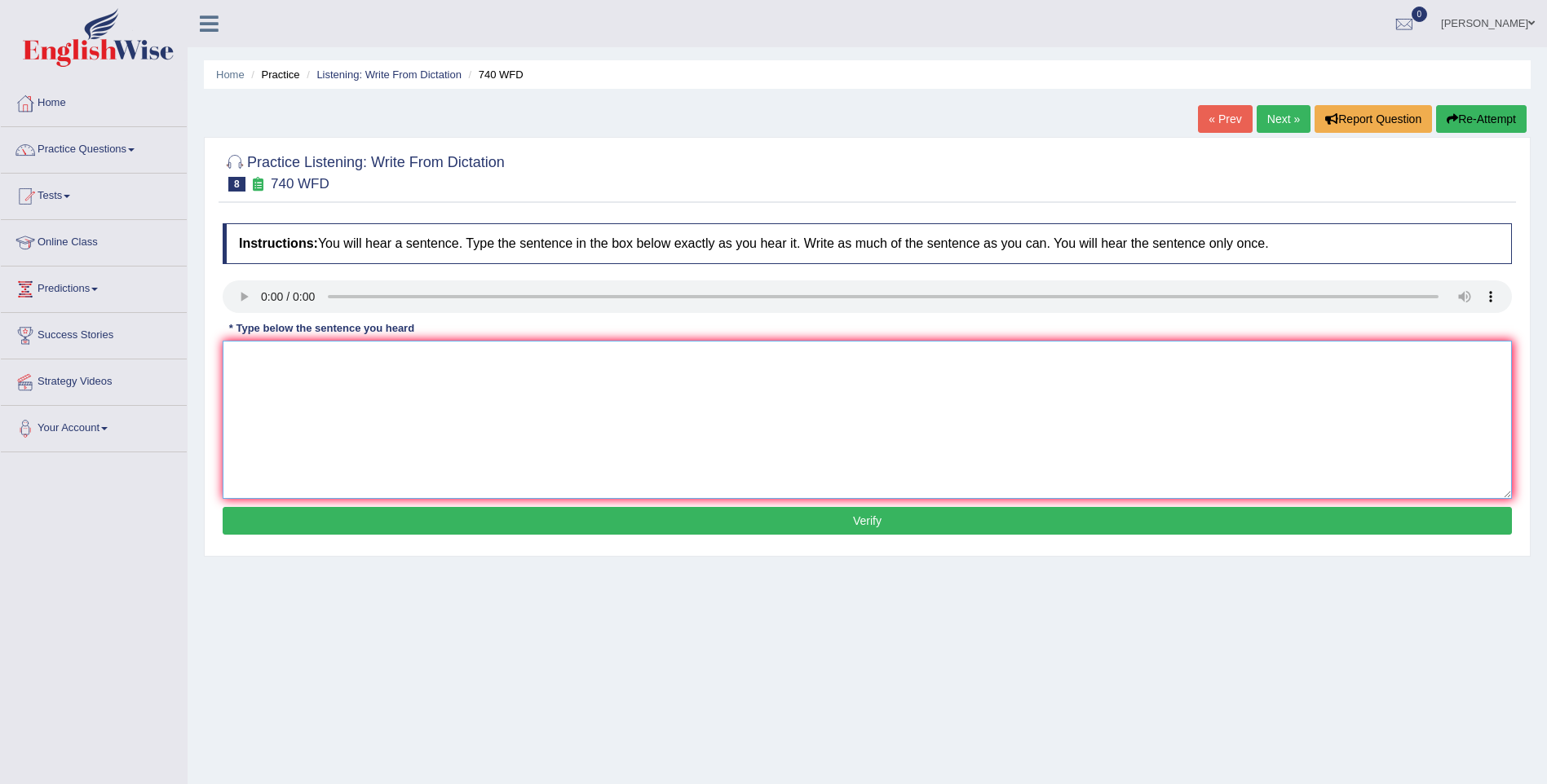
click at [261, 388] on textarea at bounding box center [867, 419] width 1289 height 158
click at [243, 354] on textarea "Aseries of observations was carried in a clssroom" at bounding box center [867, 419] width 1289 height 158
click at [420, 358] on textarea "A series of observations was carried in a clssroom" at bounding box center [867, 419] width 1289 height 158
click at [287, 356] on textarea "A series of observations was carried out in a clssroom" at bounding box center [867, 419] width 1289 height 158
click at [396, 361] on textarea "A series of the observations was carried out in a clssroom" at bounding box center [867, 419] width 1289 height 158
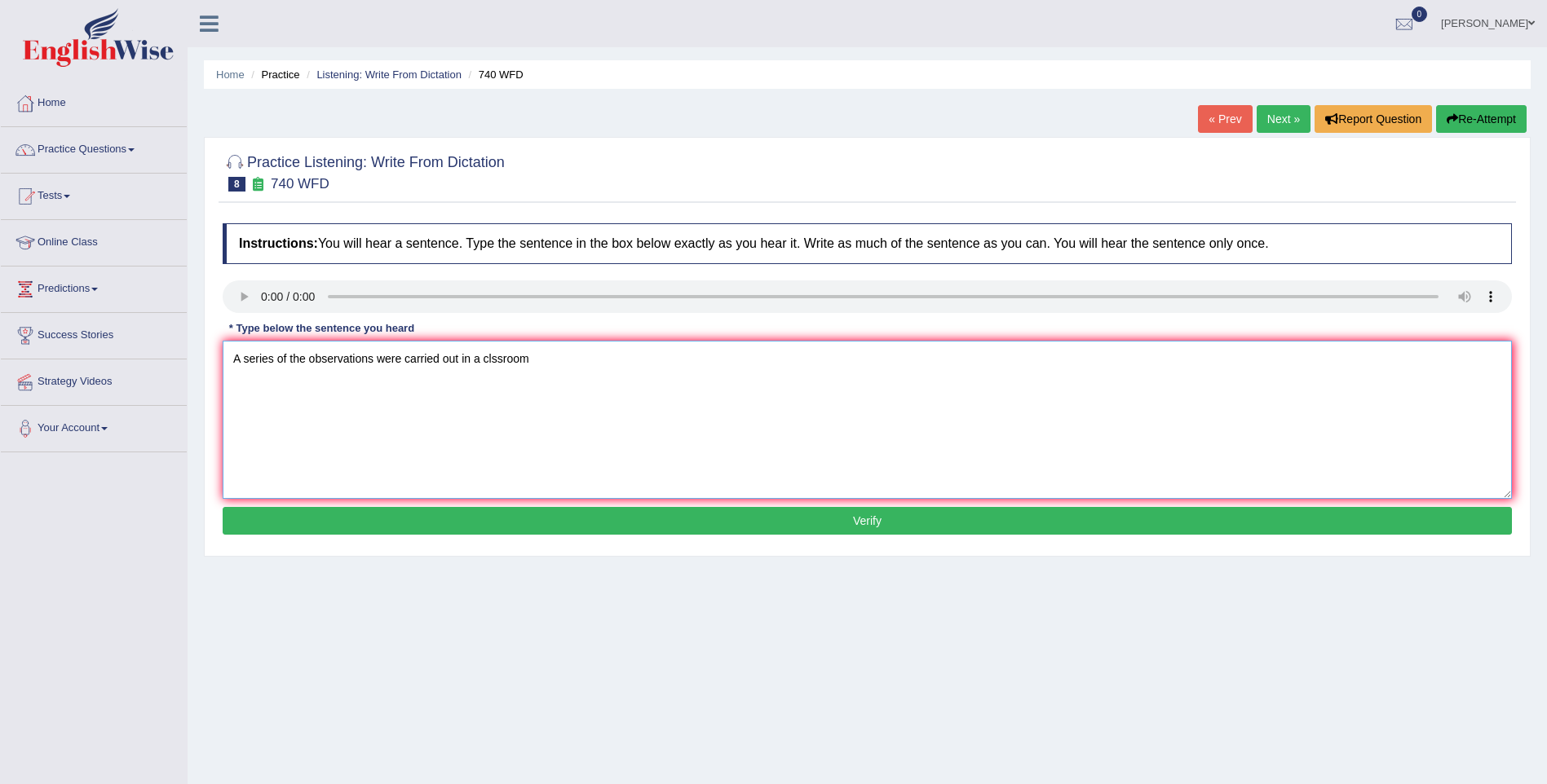
click at [537, 357] on textarea "A series of the observations were carried out in a clssroom" at bounding box center [867, 419] width 1289 height 158
type textarea "A series of the observations were carried out in a clssroom."
click at [746, 524] on button "Verify" at bounding box center [867, 520] width 1289 height 28
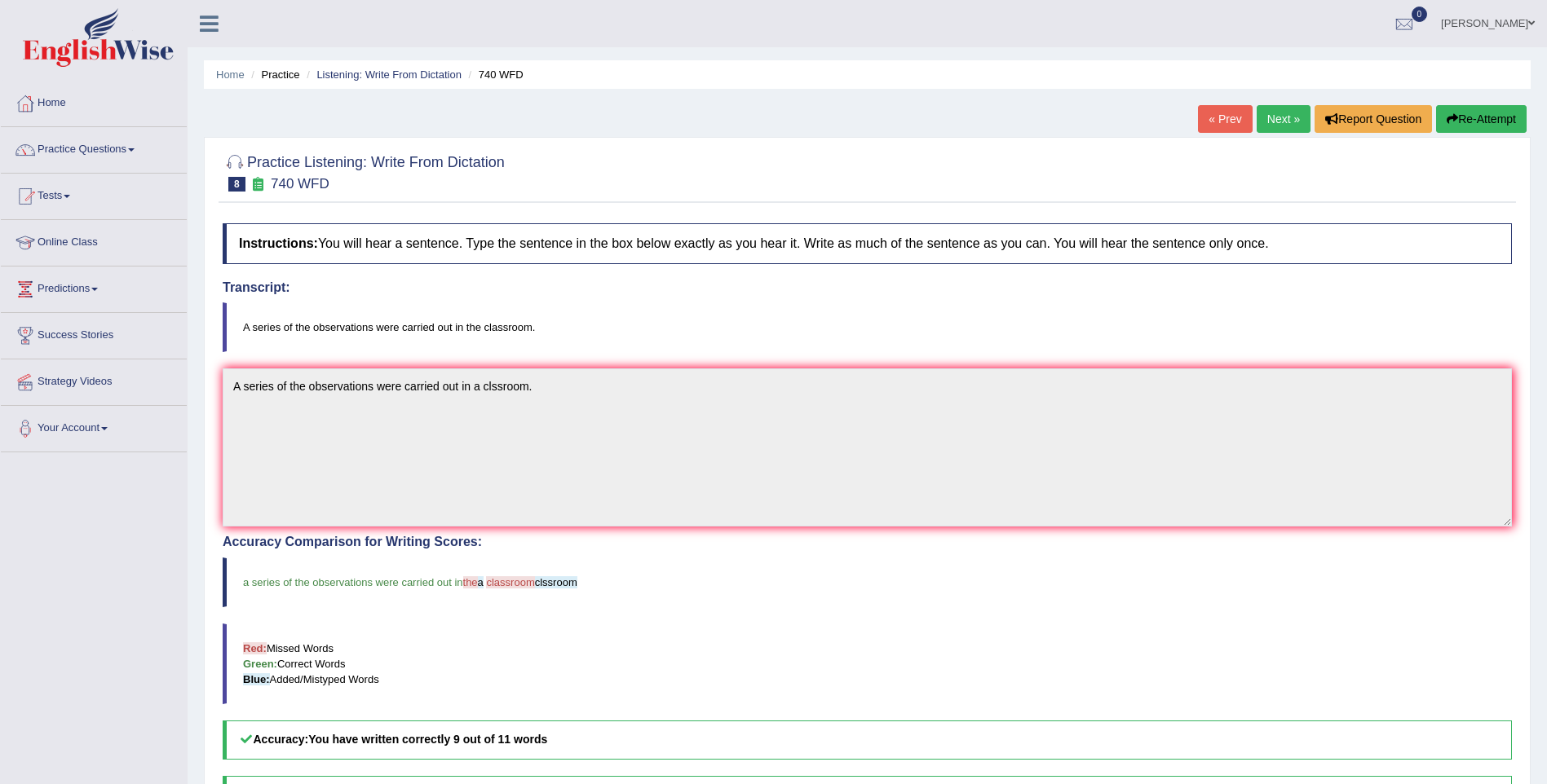
click at [1284, 118] on link "Next »" at bounding box center [1283, 119] width 54 height 28
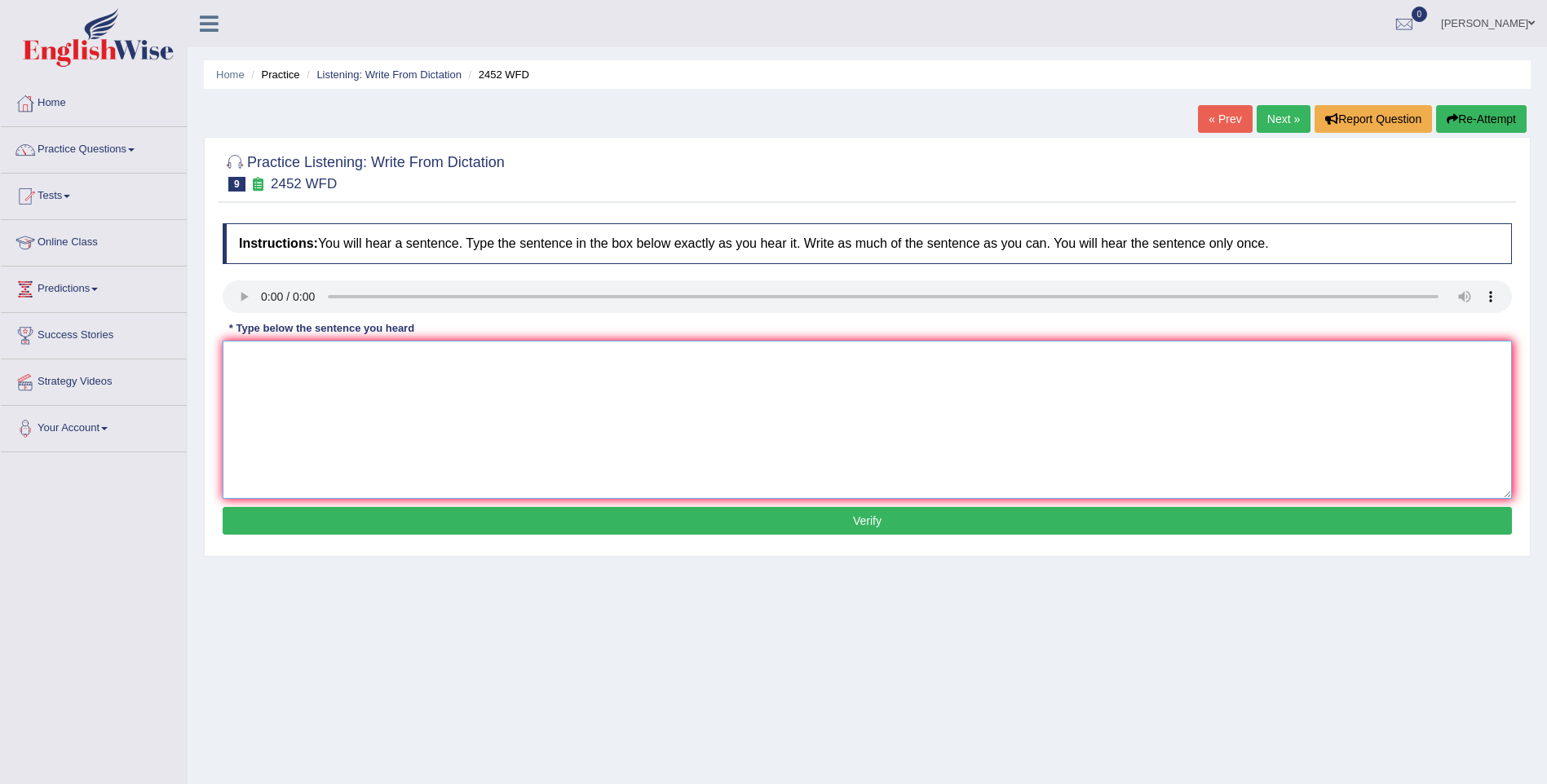
click at [263, 386] on textarea at bounding box center [867, 419] width 1289 height 158
click at [312, 357] on textarea "It is a debate of the value of knowdge" at bounding box center [867, 419] width 1289 height 158
click at [426, 357] on textarea "It is a debate about the value of knowdge" at bounding box center [867, 419] width 1289 height 158
drag, startPoint x: 466, startPoint y: 354, endPoint x: 473, endPoint y: 437, distance: 83.3
click at [466, 356] on textarea "It is a debate about the value of knowledgege" at bounding box center [867, 419] width 1289 height 158
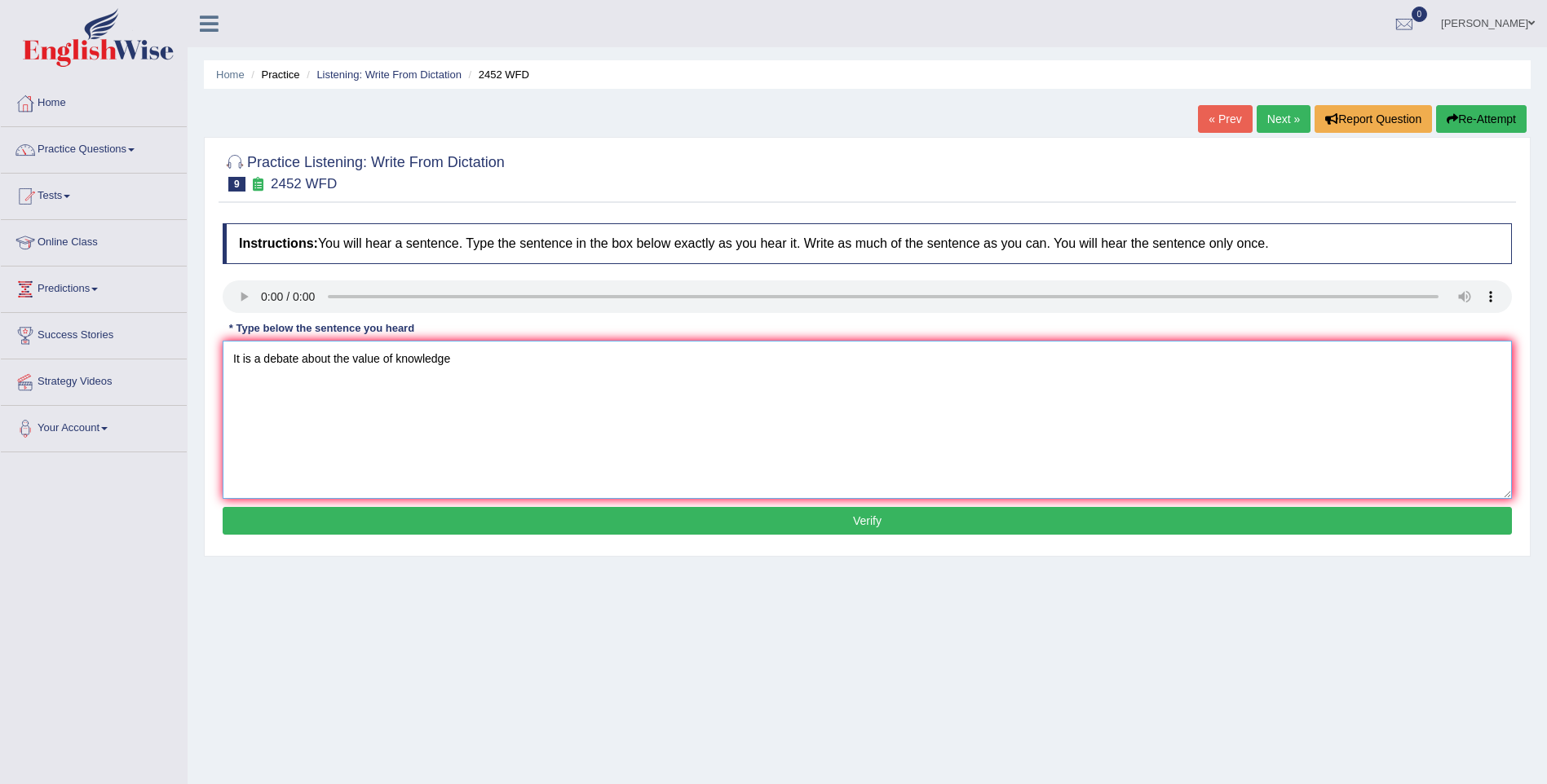
click at [453, 359] on textarea "It is a debate about the value of knowledge" at bounding box center [867, 419] width 1289 height 158
type textarea "It is a debate about the value of knowledge."
click at [711, 521] on button "Verify" at bounding box center [867, 520] width 1289 height 28
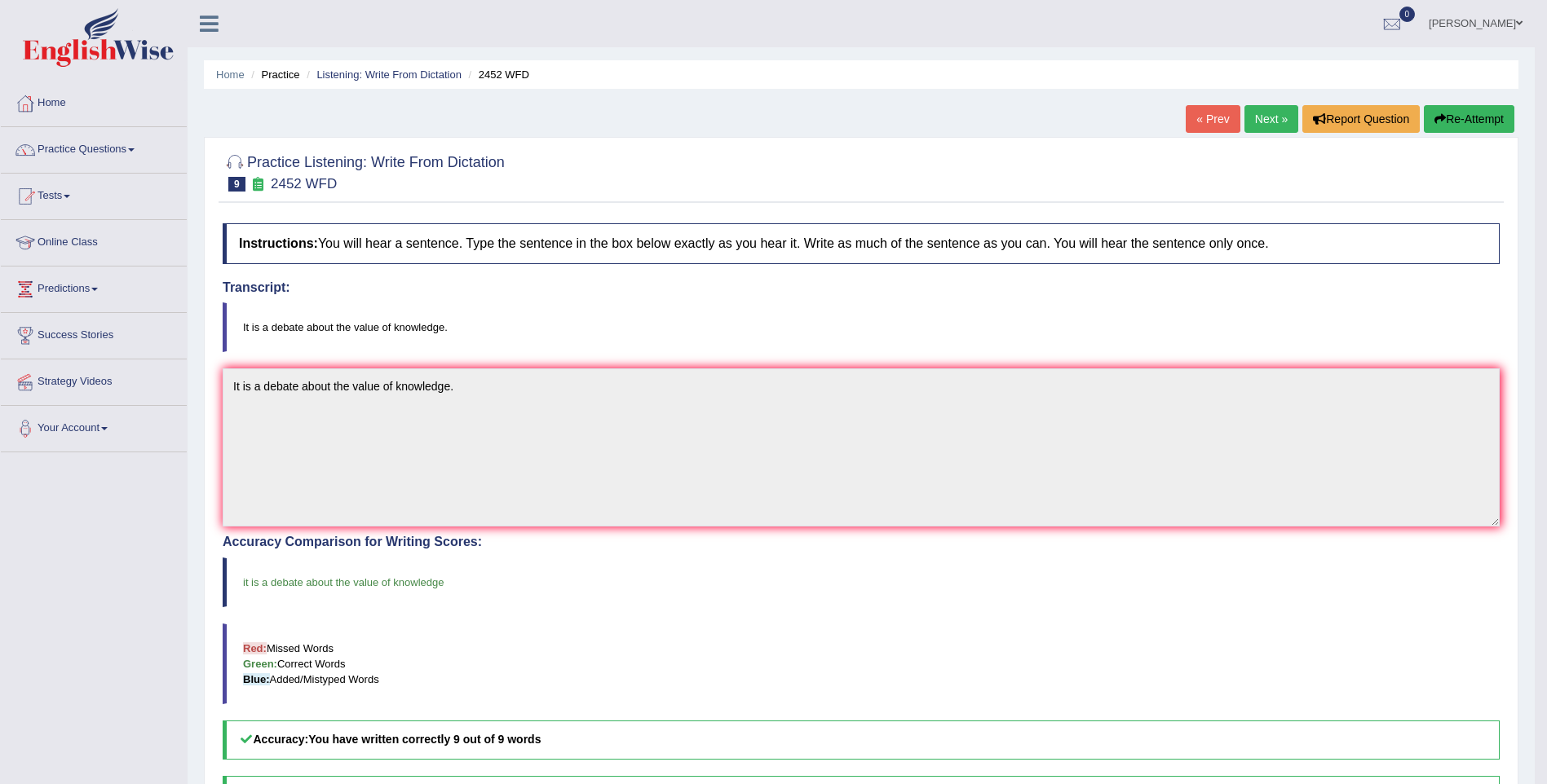
click at [1262, 115] on link "Next »" at bounding box center [1270, 119] width 54 height 28
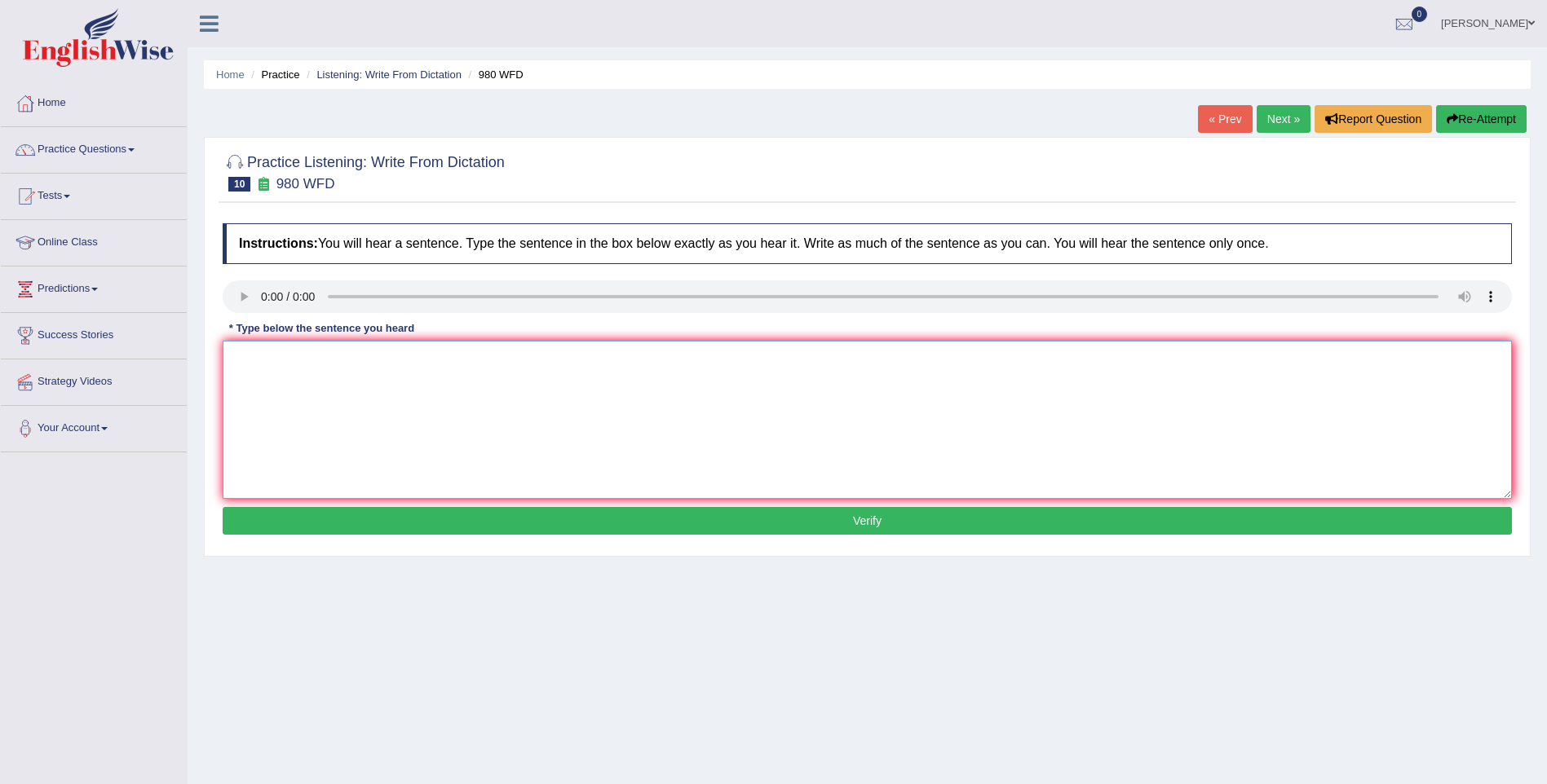
click at [261, 373] on textarea at bounding box center [867, 419] width 1289 height 158
click at [503, 357] on textarea "Your ideas have discused and debated in the seminar toturials" at bounding box center [867, 419] width 1289 height 158
click at [316, 360] on textarea "Your ideas have discused and debated in the seminars and toturials" at bounding box center [867, 419] width 1289 height 158
click at [377, 355] on textarea "Your ideas have been discused and debated in the seminars and toturials" at bounding box center [867, 419] width 1289 height 158
drag, startPoint x: 610, startPoint y: 356, endPoint x: 625, endPoint y: 378, distance: 26.6
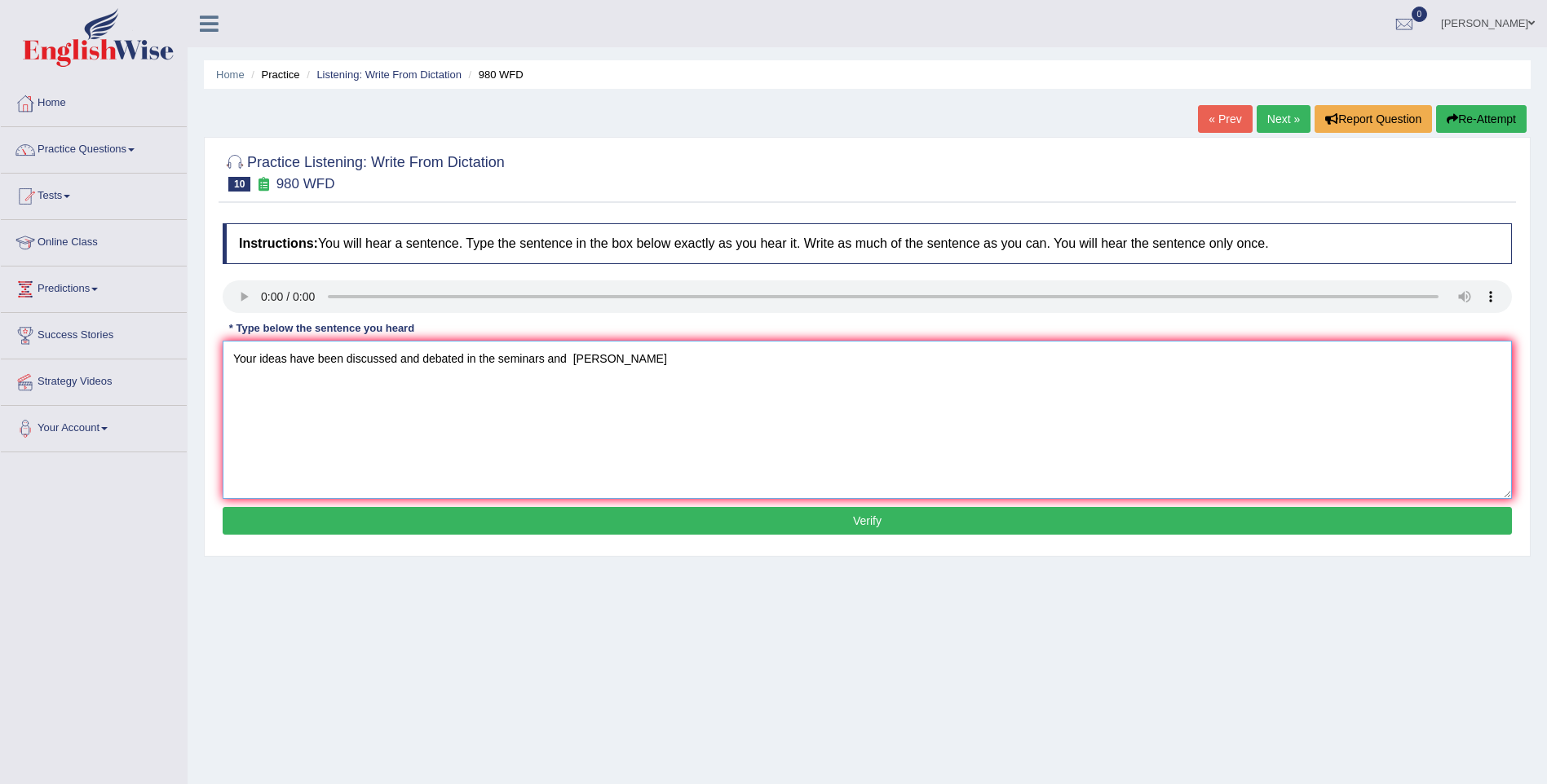
click at [614, 355] on textarea "Your ideas have been discussed and debated in the seminars and [PERSON_NAME]" at bounding box center [867, 419] width 1289 height 158
click at [491, 353] on textarea "Your ideas have been discussed and debated in the seminars and tutorials." at bounding box center [867, 419] width 1289 height 158
type textarea "Your ideas have been discussed and debated in seminars and tutorials."
click at [629, 521] on button "Verify" at bounding box center [867, 520] width 1289 height 28
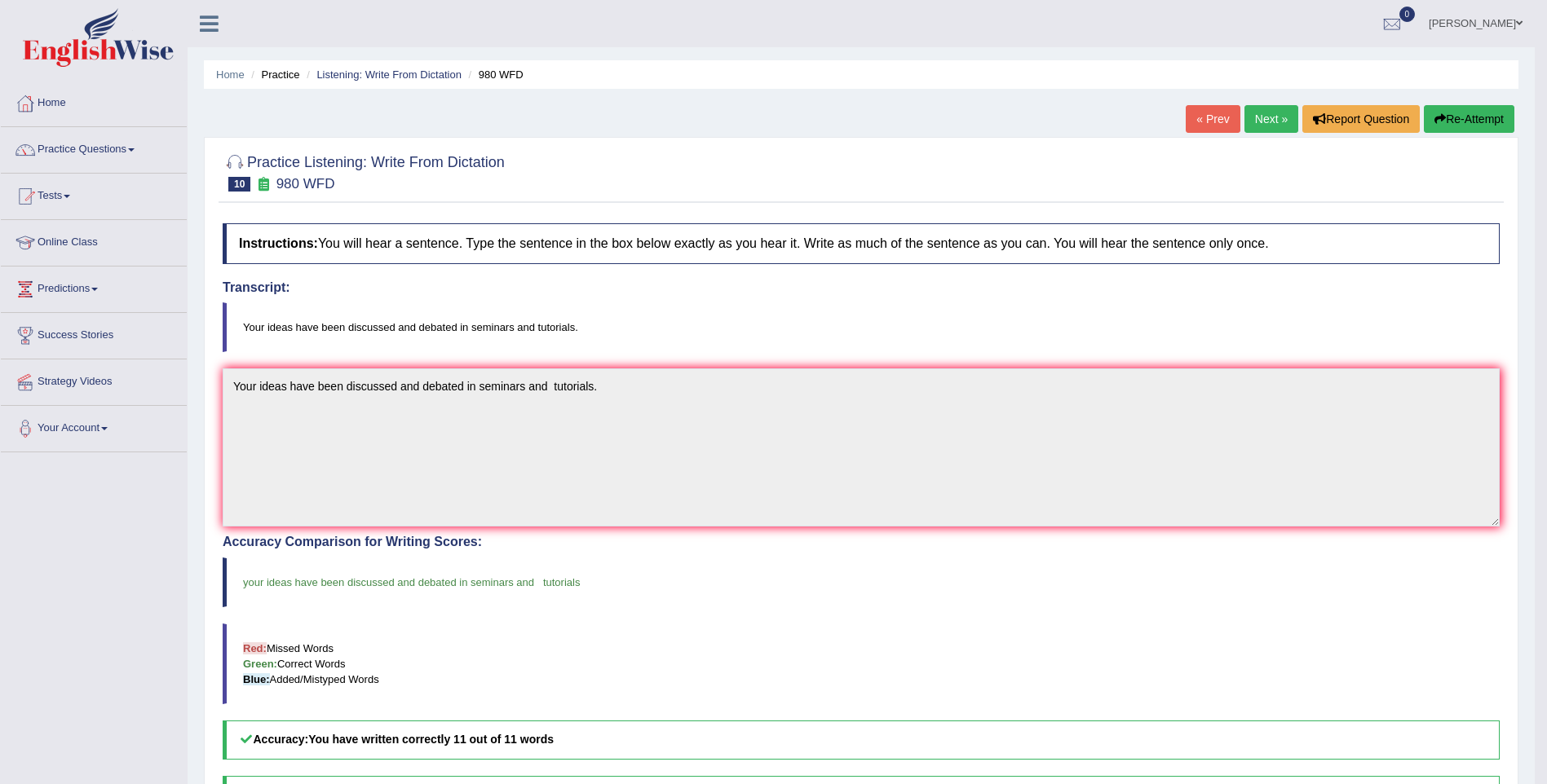
click at [1262, 115] on link "Next »" at bounding box center [1270, 119] width 54 height 28
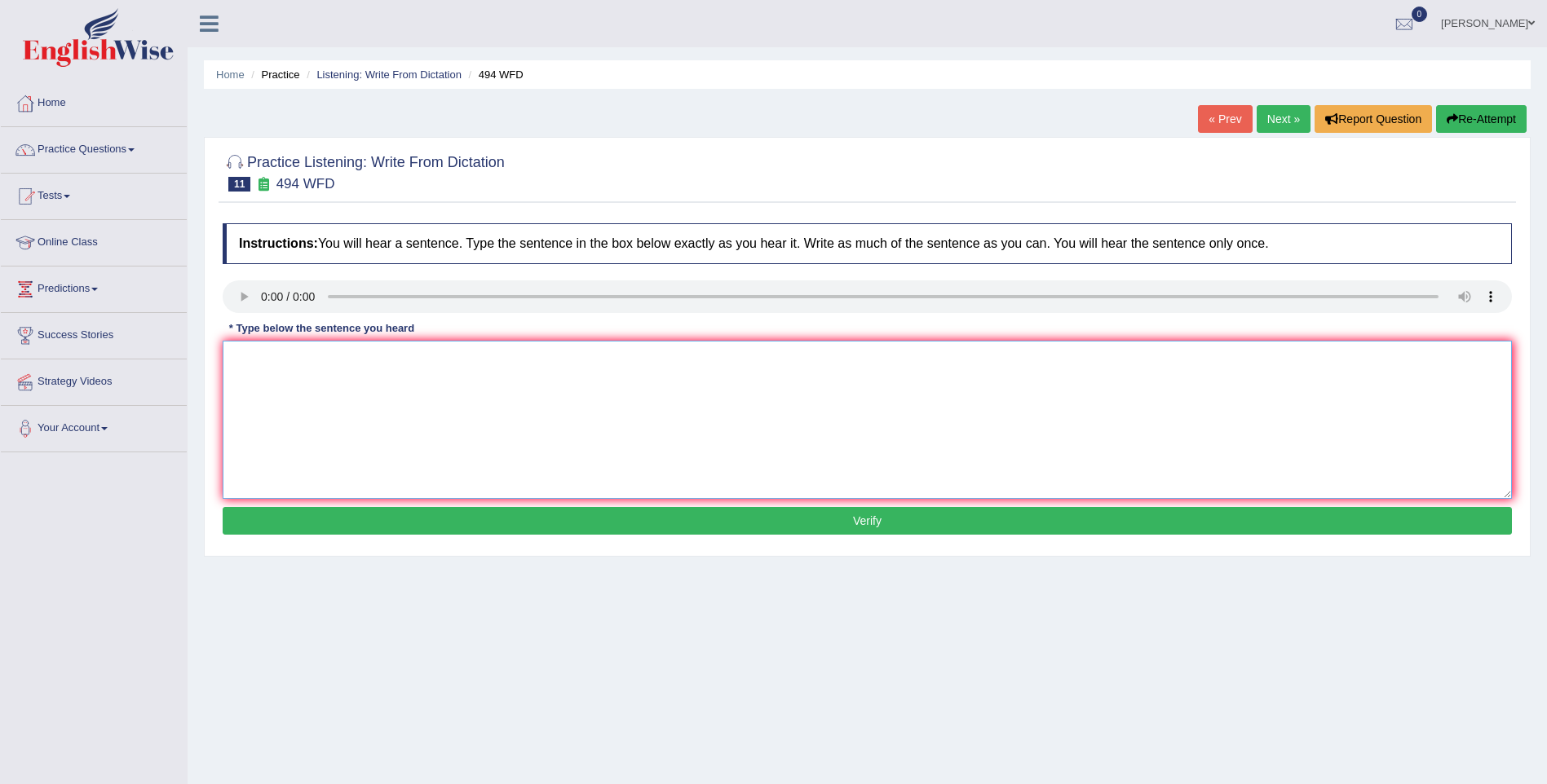
click at [260, 359] on textarea at bounding box center [867, 419] width 1289 height 158
click at [322, 361] on textarea "Vocaburalry that percurial" at bounding box center [867, 419] width 1289 height 158
click at [459, 377] on textarea "Vocaburalry that is npercurial" at bounding box center [867, 419] width 1289 height 158
click at [231, 351] on textarea "Vocaburalry that is npercurial in a specific field is called jargual" at bounding box center [867, 419] width 1289 height 158
click at [262, 354] on textarea "The Vocaburalry that is npercurial in a specific field is called jargual" at bounding box center [867, 419] width 1289 height 158
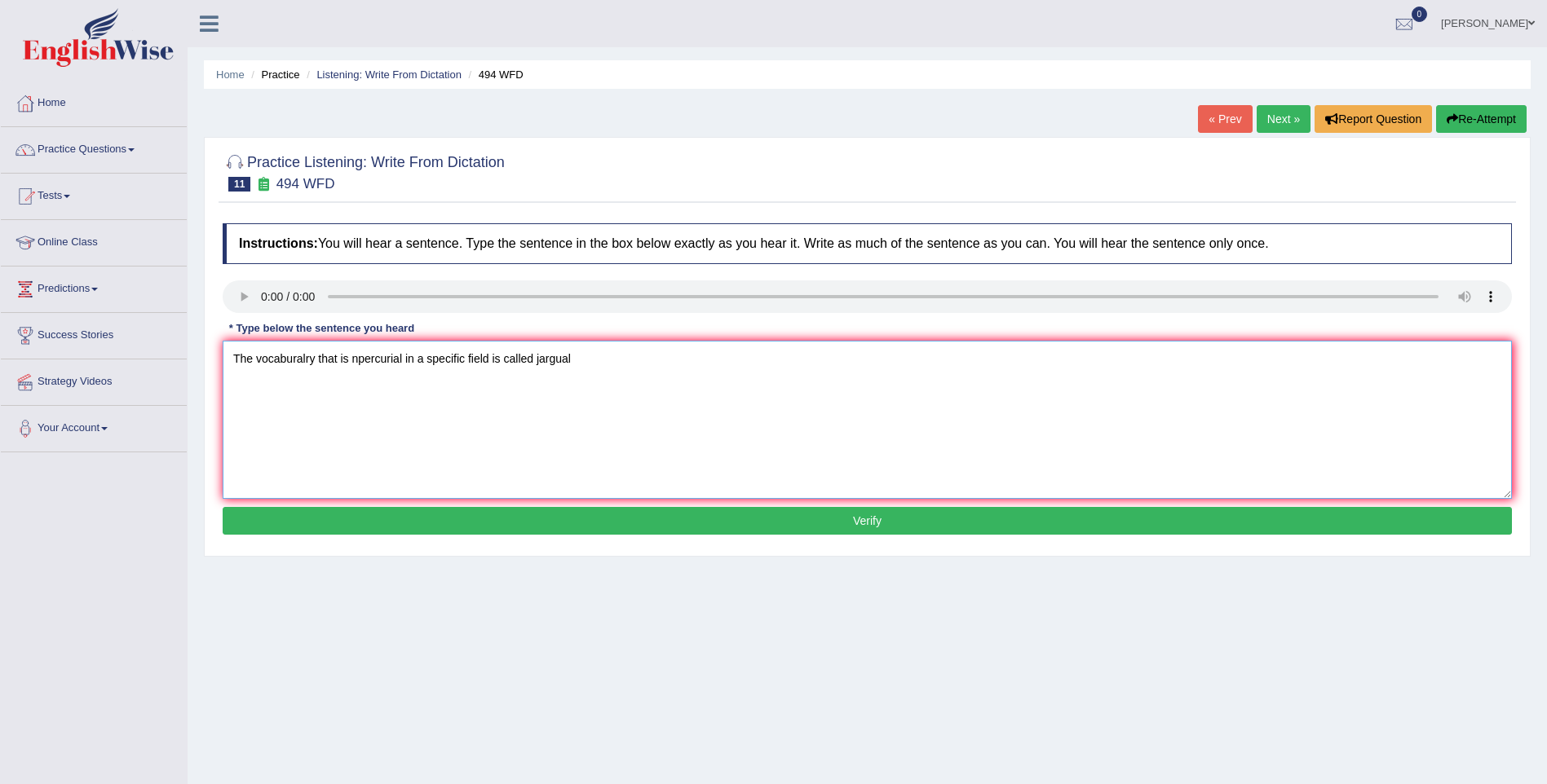
click at [358, 357] on textarea "The vocaburalry that is npercurial in a specific field is called jargual" at bounding box center [867, 419] width 1289 height 158
click at [395, 361] on textarea "The vocaburalry that is percurial in a specific field is called jargual" at bounding box center [867, 419] width 1289 height 158
click at [562, 357] on textarea "The vocaburalry that is perculiar in a specific field is called jargual" at bounding box center [867, 419] width 1289 height 158
type textarea "The vocaburalry that is perculiar in a specific field is called jargon."
click at [280, 519] on button "Verify" at bounding box center [867, 520] width 1289 height 28
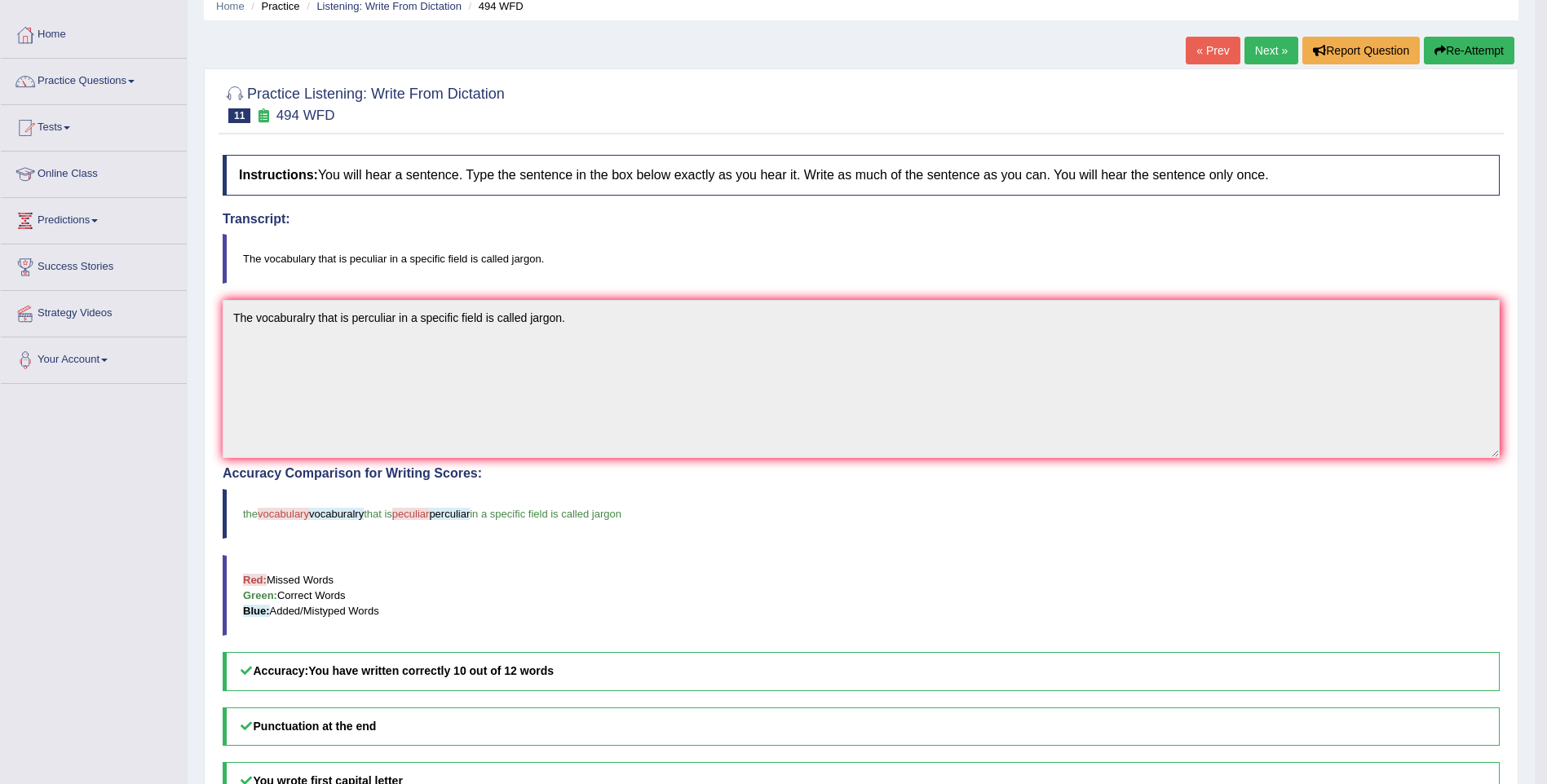
scroll to position [82, 0]
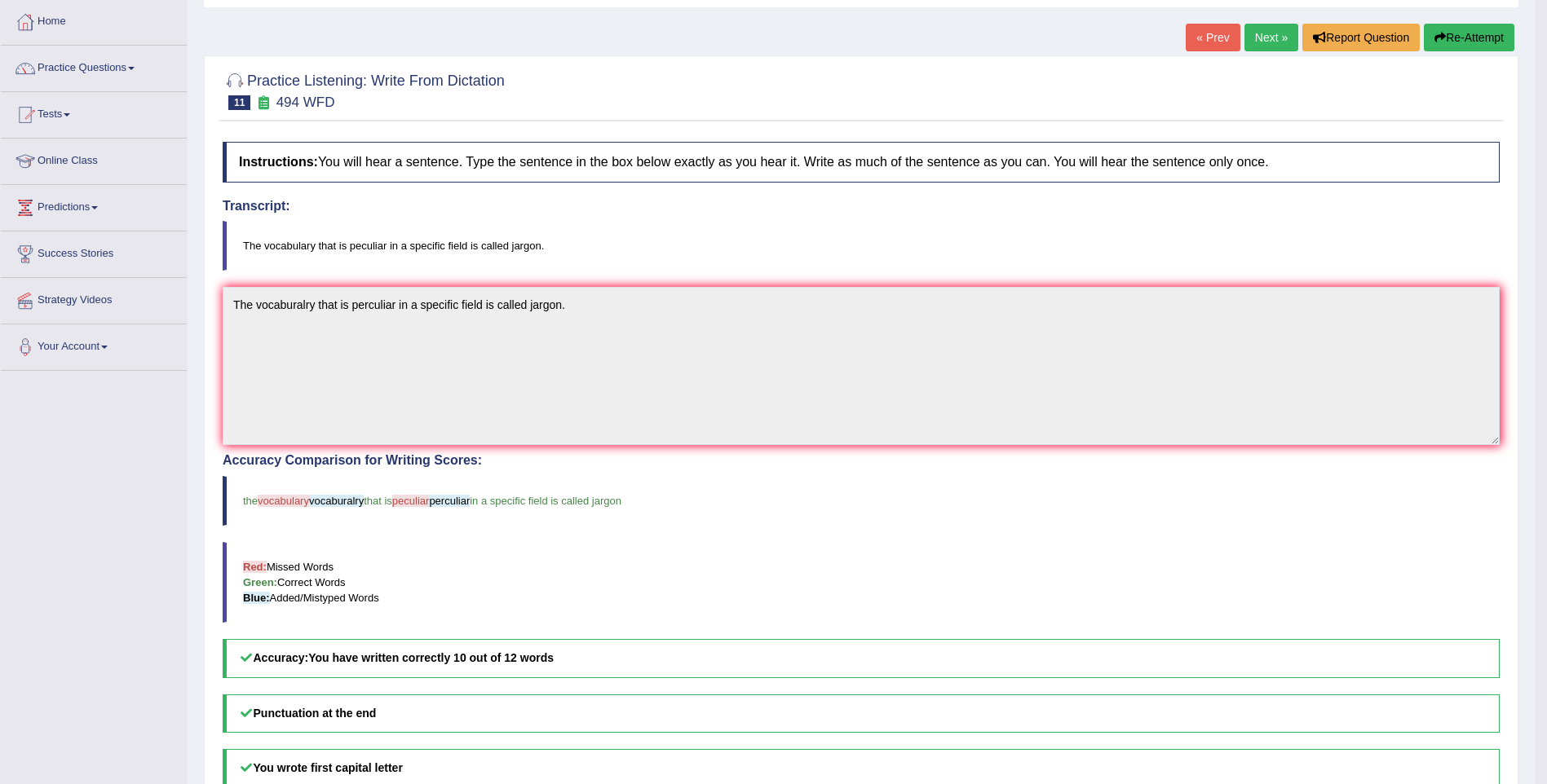
click at [1256, 43] on link "Next »" at bounding box center [1270, 37] width 54 height 28
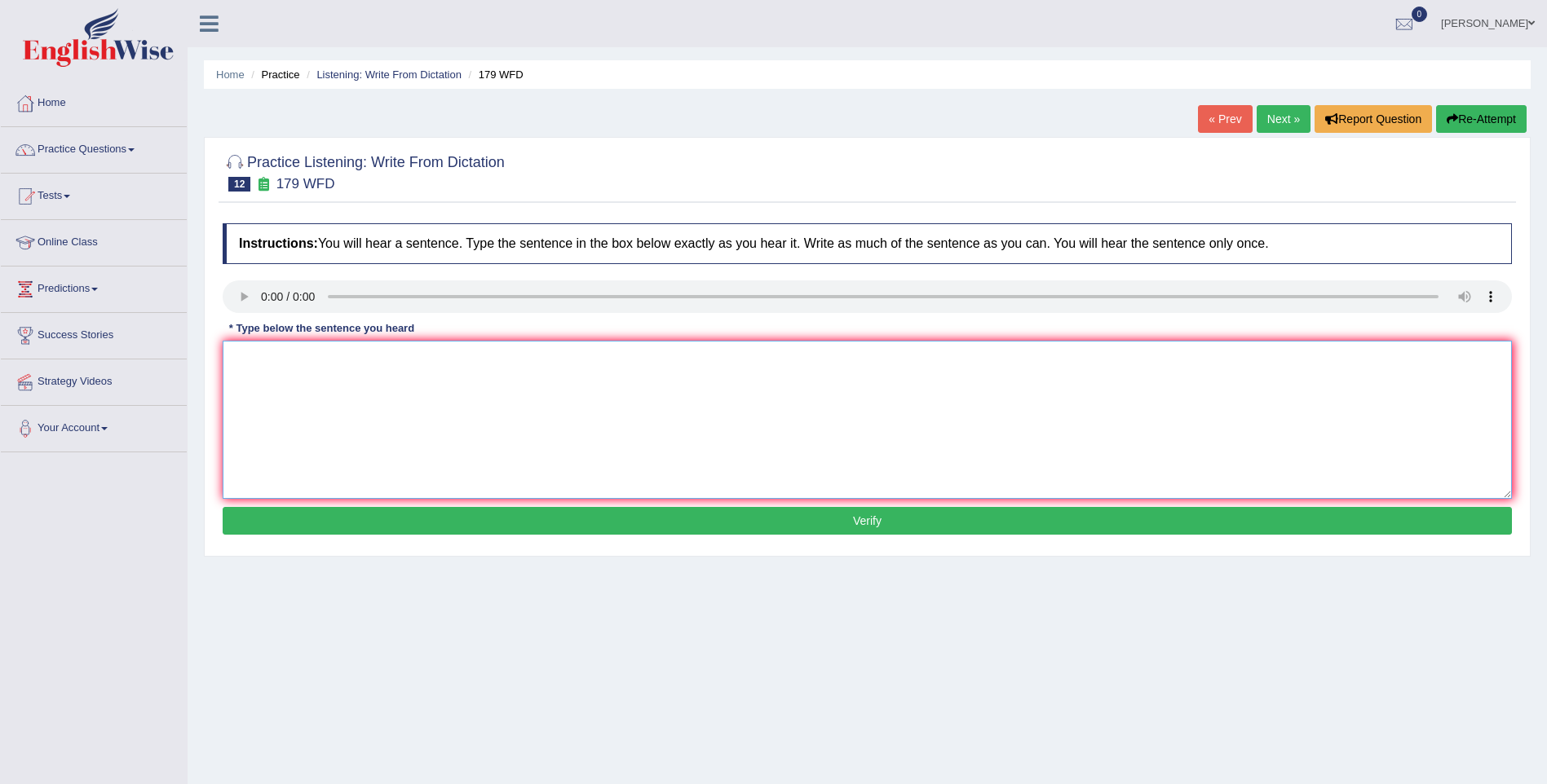
click at [256, 362] on textarea at bounding box center [867, 419] width 1289 height 158
click at [301, 356] on textarea "Letures are th eoldest and form teaching at th eunversity." at bounding box center [867, 419] width 1289 height 158
click at [372, 358] on textarea "Letures are the eoldest and form teaching at th eunversity." at bounding box center [867, 419] width 1289 height 158
click at [316, 359] on textarea "Letures are the eoldest and the most form teaching at th eunversity." at bounding box center [867, 419] width 1289 height 158
click at [247, 354] on textarea "Letures are the oldest and the most form teaching at th eunversity." at bounding box center [867, 419] width 1289 height 158
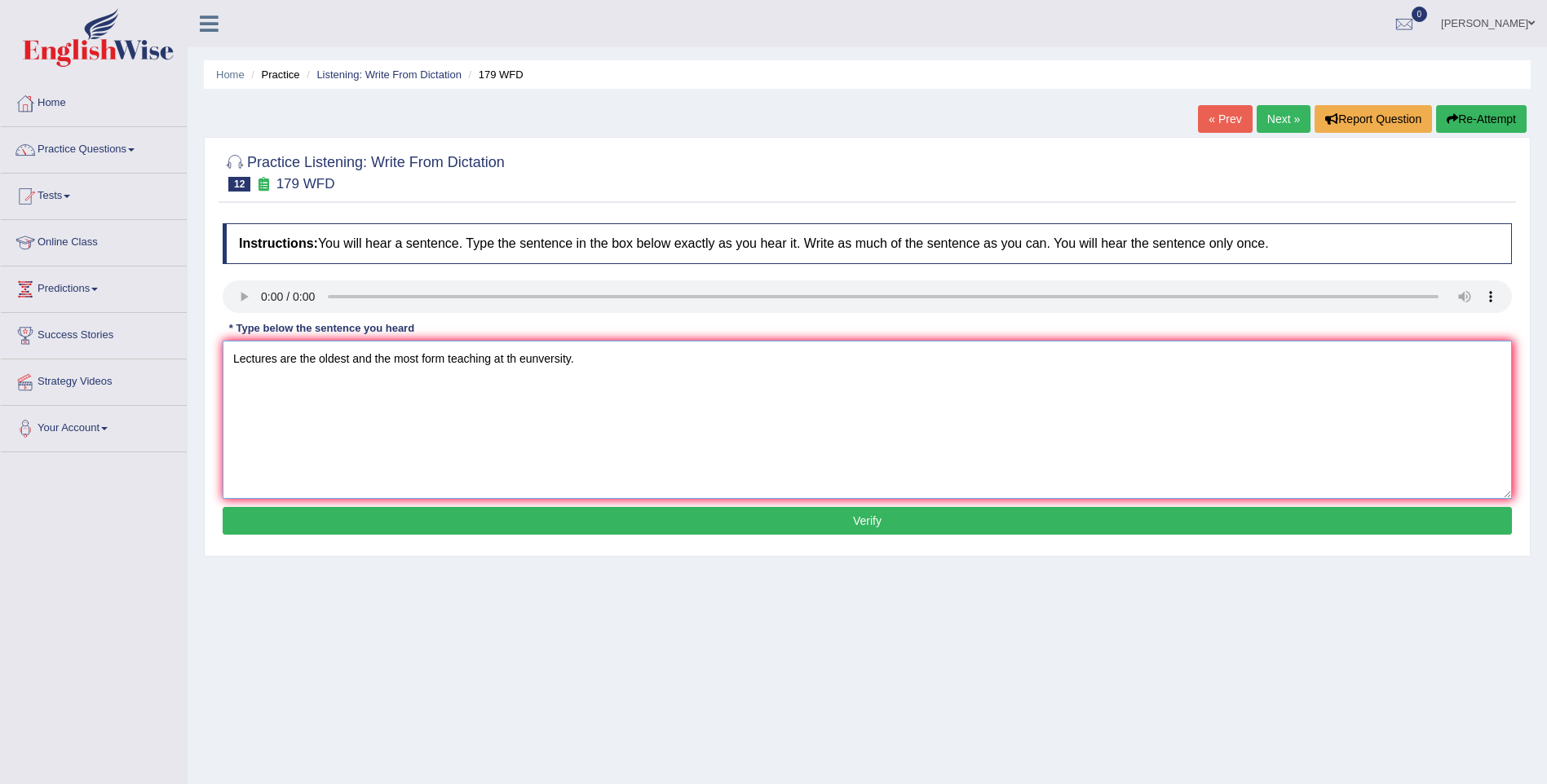
click at [517, 354] on textarea "Lectures are the oldest and the most form teaching at th eunversity." at bounding box center [867, 419] width 1289 height 158
click at [546, 357] on textarea "Lectures are the oldest and the most form teaching at the eunversity." at bounding box center [867, 419] width 1289 height 158
click at [532, 357] on textarea "Lectures are the oldest and the most form teaching at the euniversity." at bounding box center [867, 419] width 1289 height 158
type textarea "Lectures are the oldest and the most form teaching at the university."
